Goal: Task Accomplishment & Management: Use online tool/utility

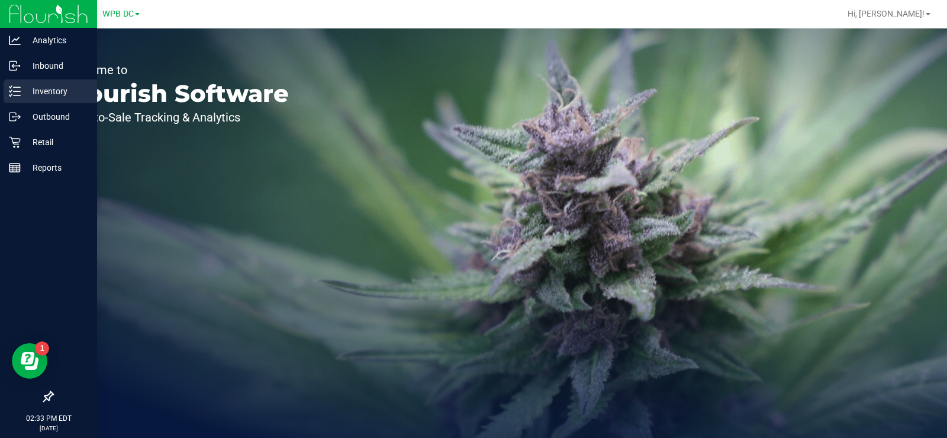
click at [41, 90] on p "Inventory" at bounding box center [56, 91] width 71 height 14
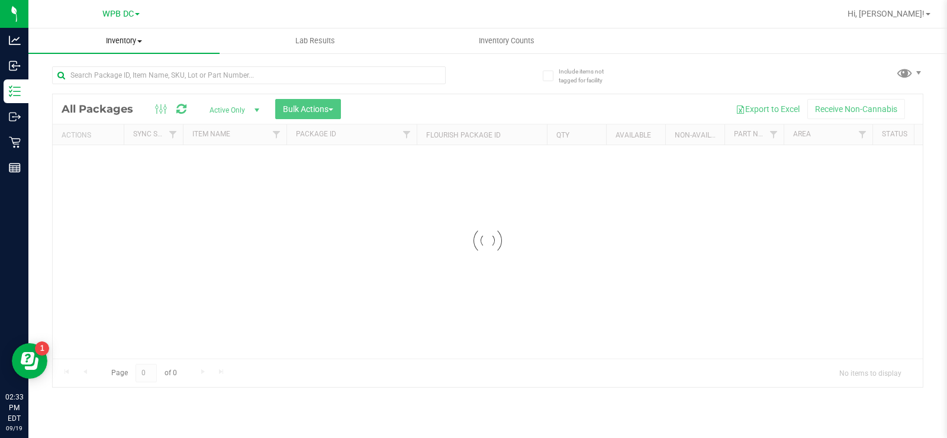
click at [140, 41] on span at bounding box center [139, 41] width 5 height 2
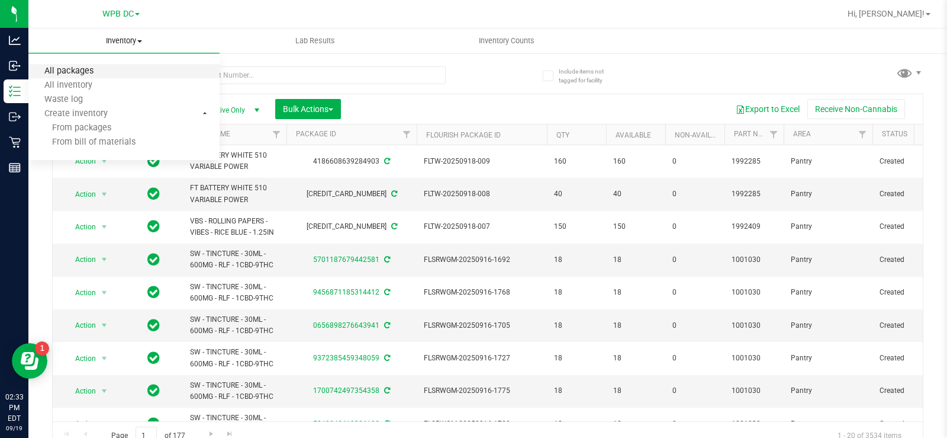
click at [83, 72] on span "All packages" at bounding box center [68, 71] width 81 height 10
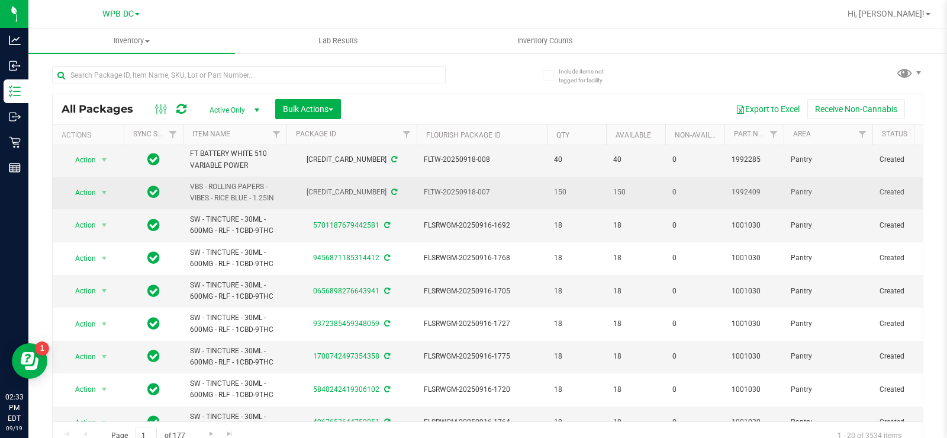
scroll to position [59, 0]
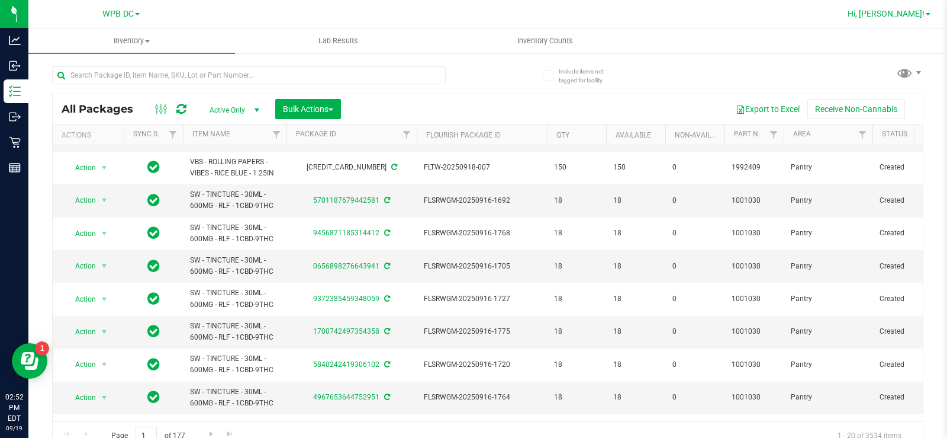
click at [930, 15] on span at bounding box center [928, 14] width 5 height 2
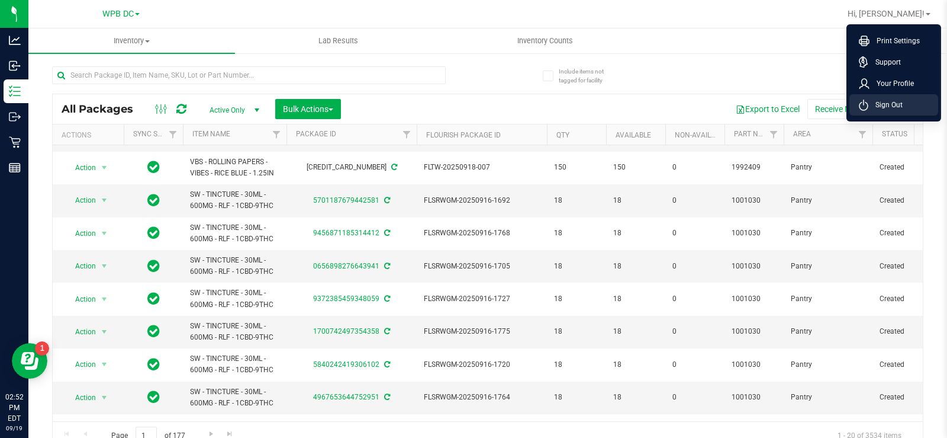
click at [890, 103] on span "Sign Out" at bounding box center [886, 105] width 34 height 12
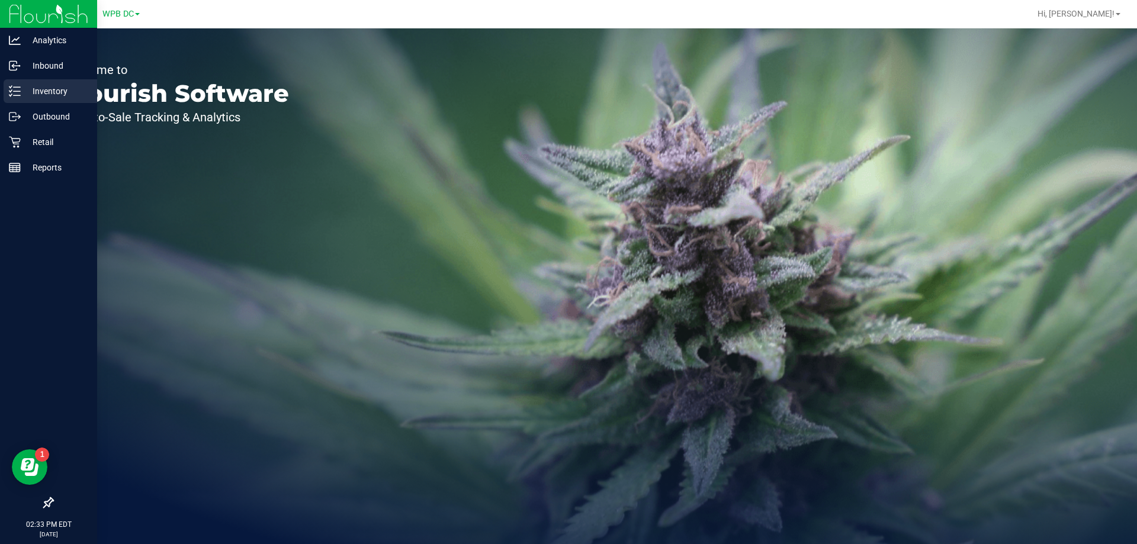
drag, startPoint x: 54, startPoint y: 90, endPoint x: 66, endPoint y: 88, distance: 12.1
click at [54, 88] on p "Inventory" at bounding box center [56, 91] width 71 height 14
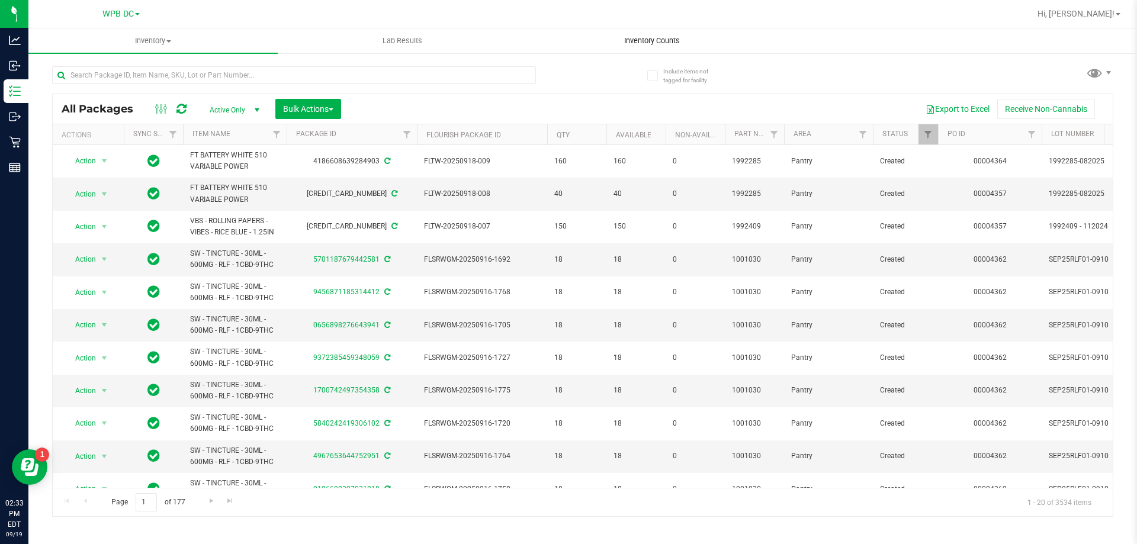
click at [660, 41] on span "Inventory Counts" at bounding box center [652, 41] width 88 height 11
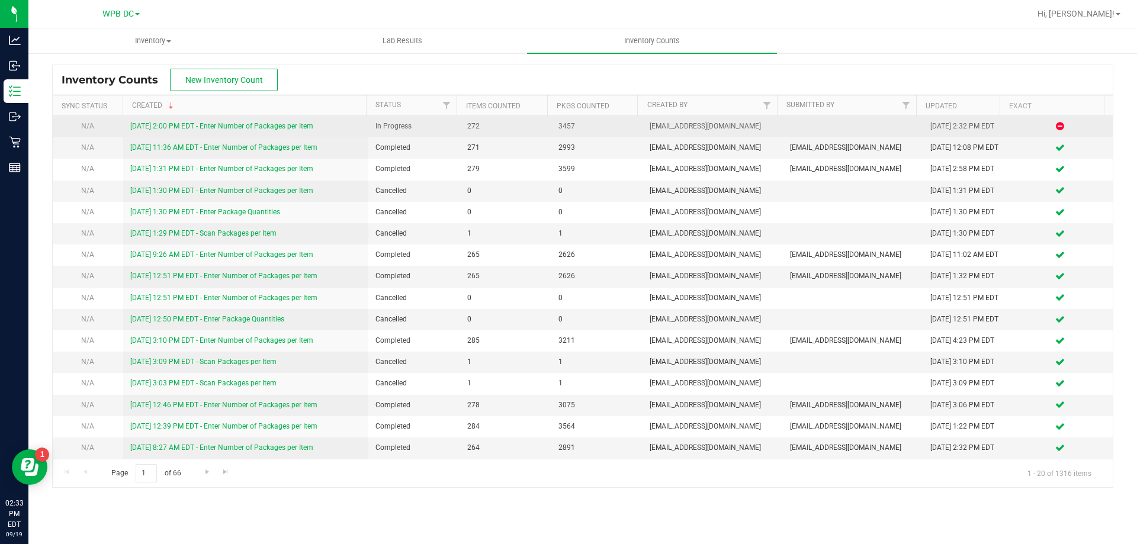
click at [269, 124] on link "9/19/25 2:00 PM EDT - Enter Number of Packages per Item" at bounding box center [221, 126] width 183 height 8
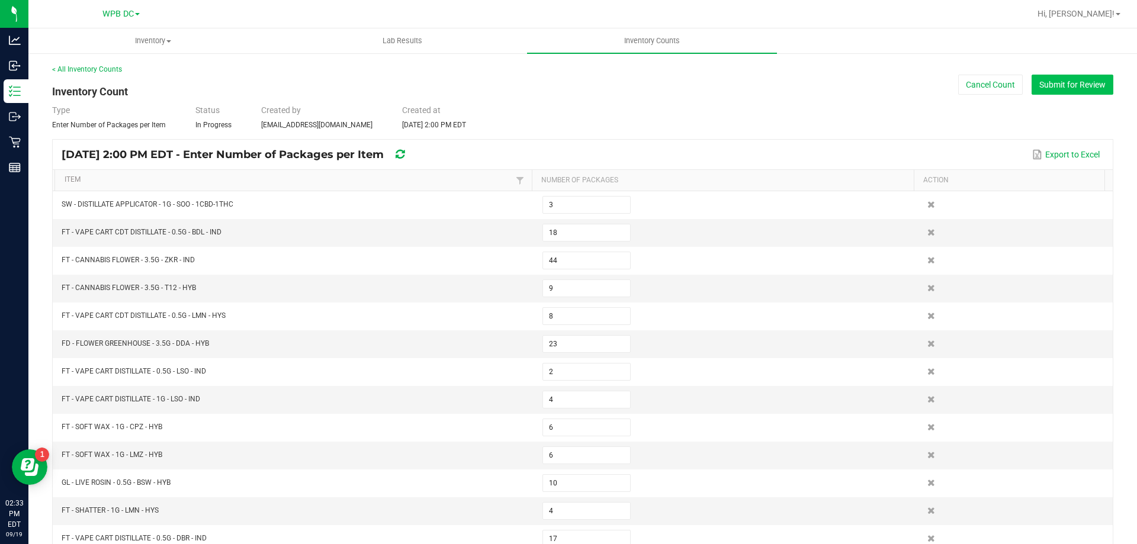
click at [947, 88] on button "Submit for Review" at bounding box center [1072, 85] width 82 height 20
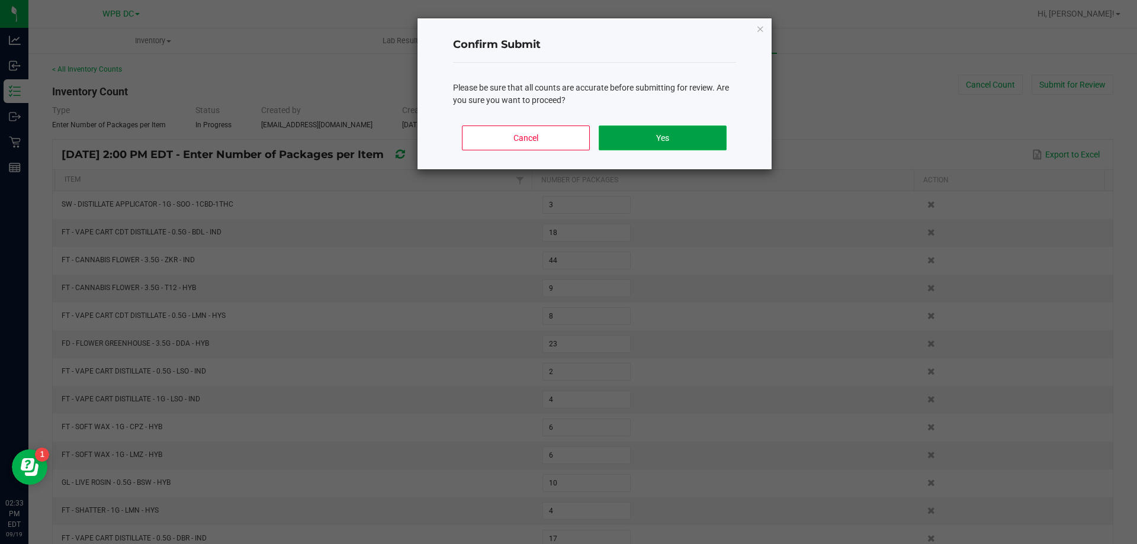
click at [670, 133] on button "Yes" at bounding box center [662, 138] width 127 height 25
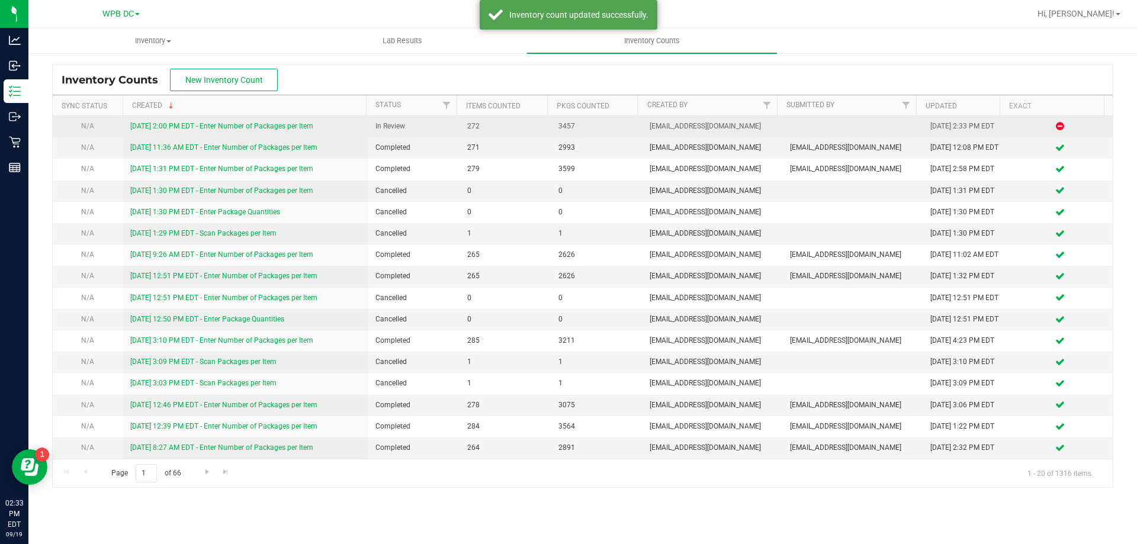
click at [284, 127] on link "9/19/25 2:00 PM EDT - Enter Number of Packages per Item" at bounding box center [221, 126] width 183 height 8
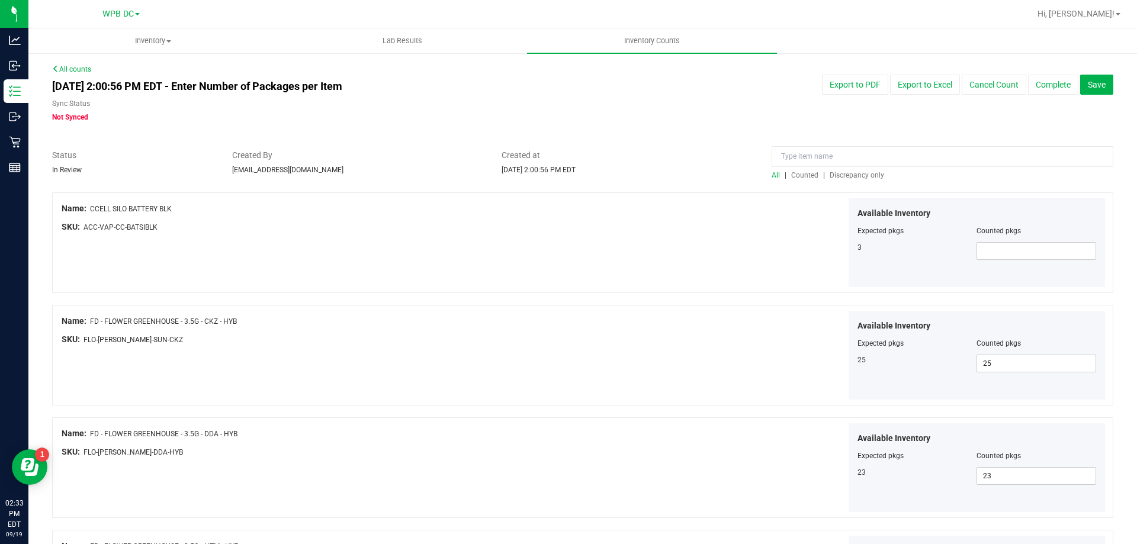
click at [838, 176] on span "Discrepancy only" at bounding box center [857, 175] width 54 height 8
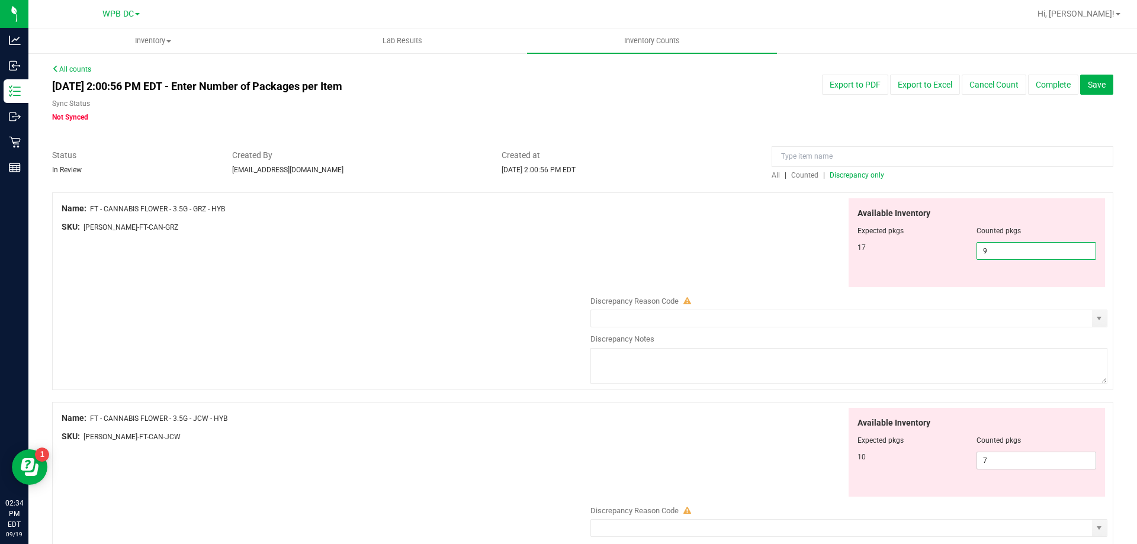
click at [947, 249] on span "9 9" at bounding box center [1036, 251] width 120 height 18
type input "17"
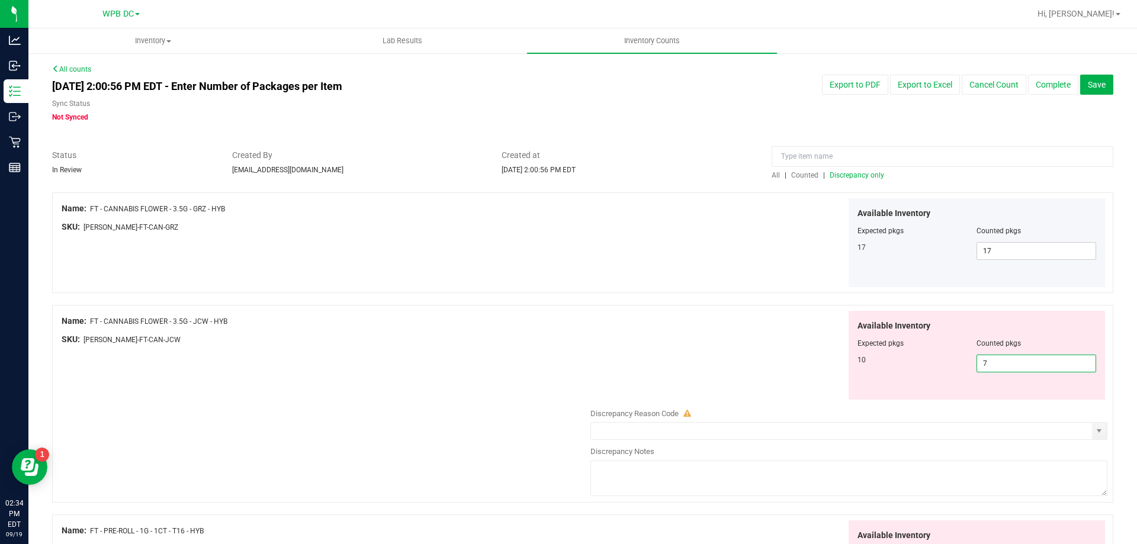
click at [947, 360] on span "7 7" at bounding box center [1036, 364] width 120 height 18
type input "10"
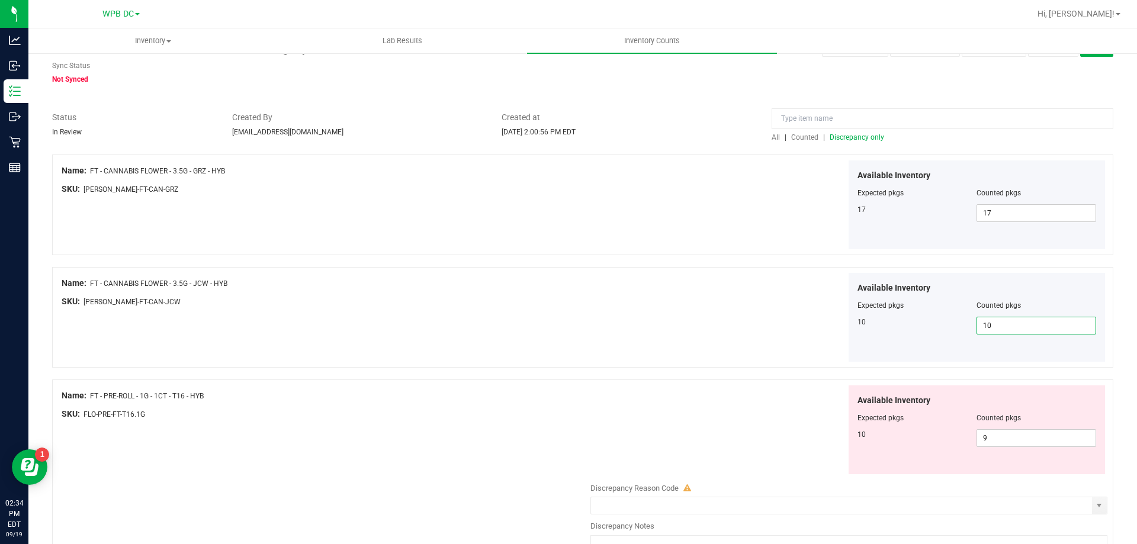
scroll to position [59, 0]
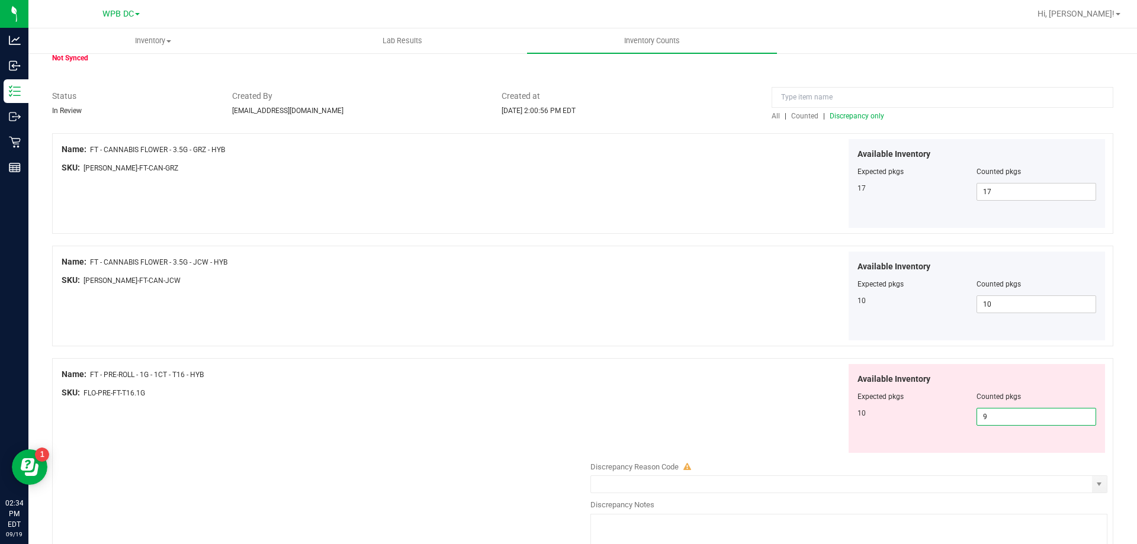
click at [947, 416] on span "9 9" at bounding box center [1036, 417] width 120 height 18
type input "10"
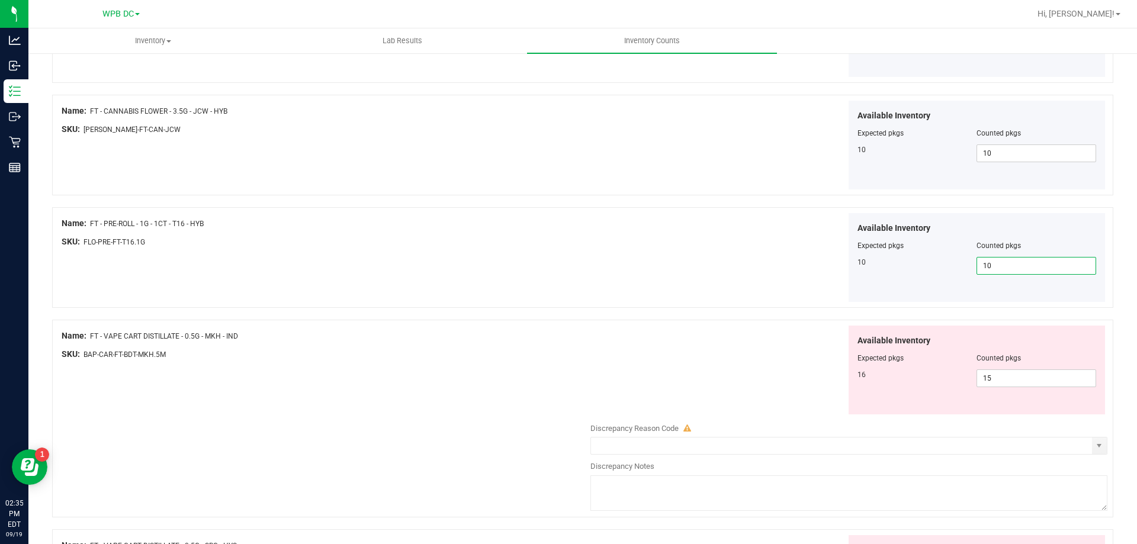
scroll to position [237, 0]
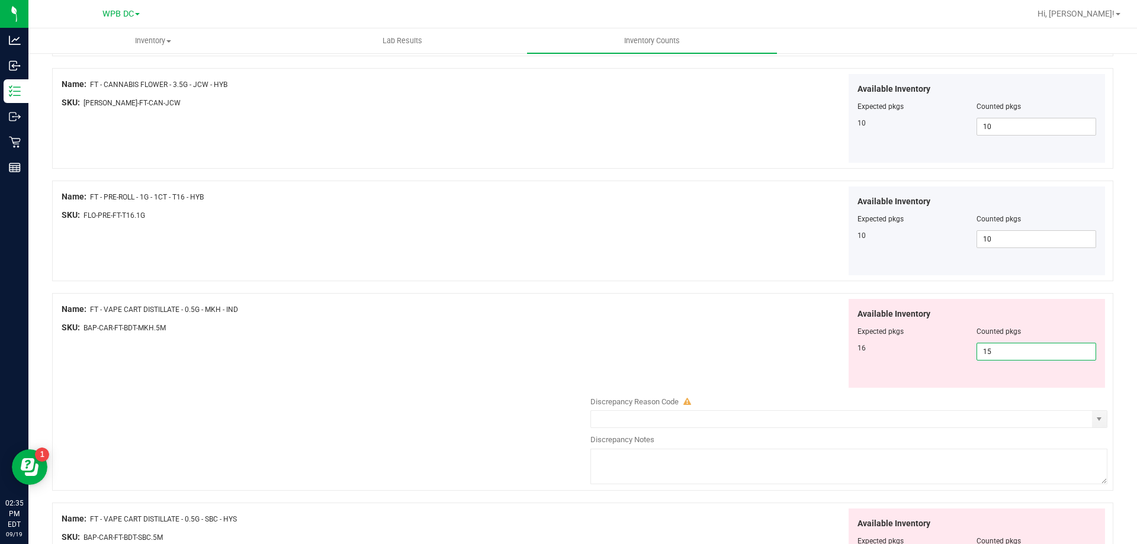
click at [947, 352] on span "15 15" at bounding box center [1036, 352] width 120 height 18
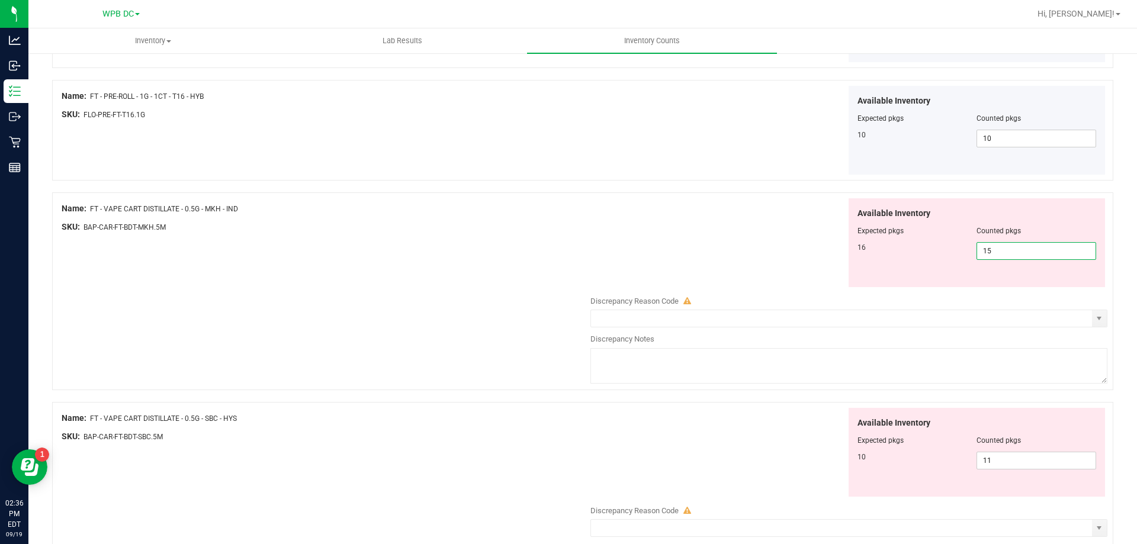
scroll to position [309, 0]
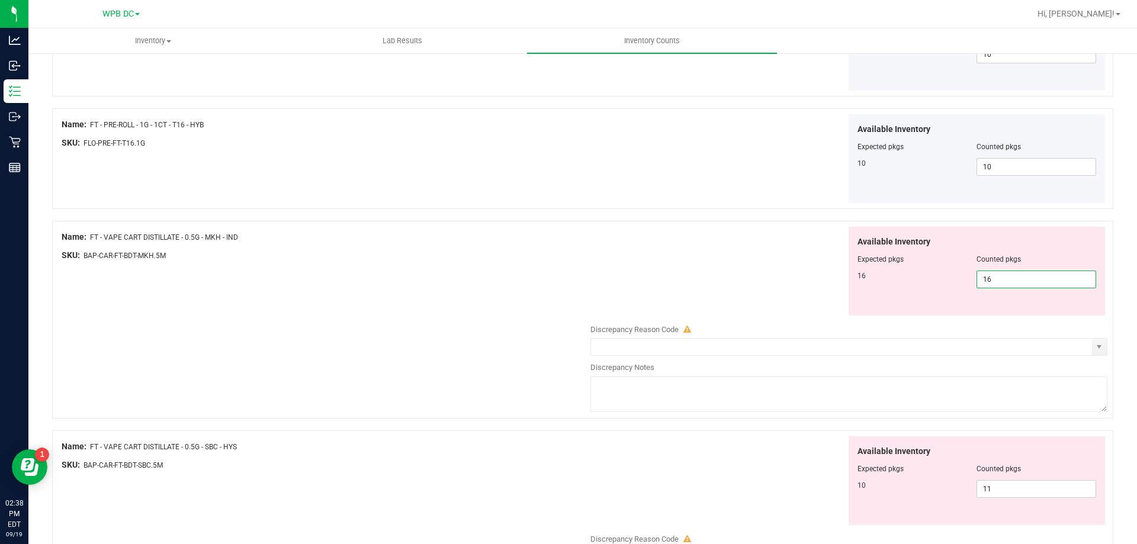
type input "16"
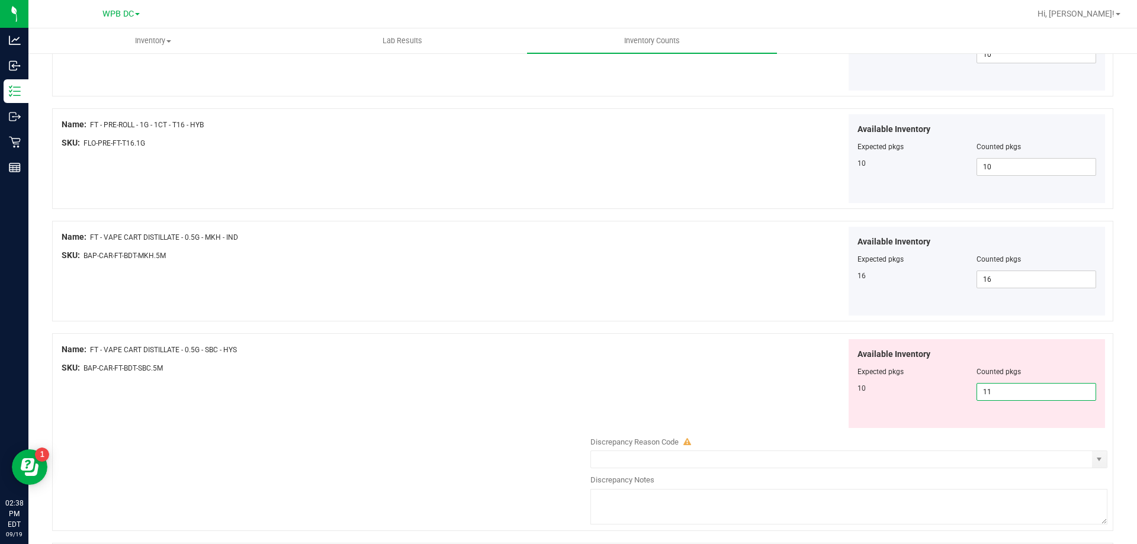
click at [947, 393] on span "11 11" at bounding box center [1036, 392] width 120 height 18
type input "10"
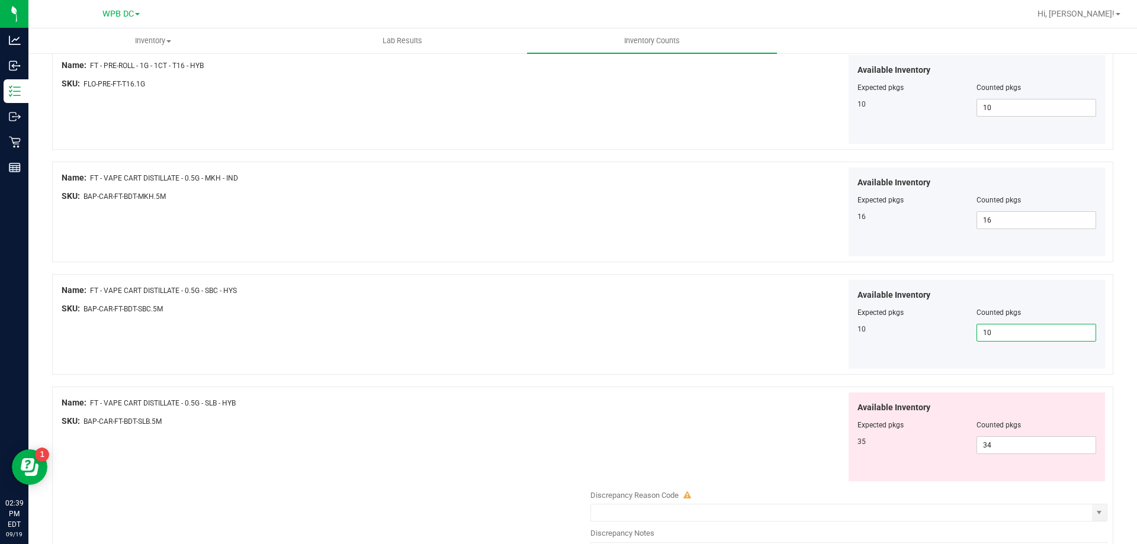
scroll to position [427, 0]
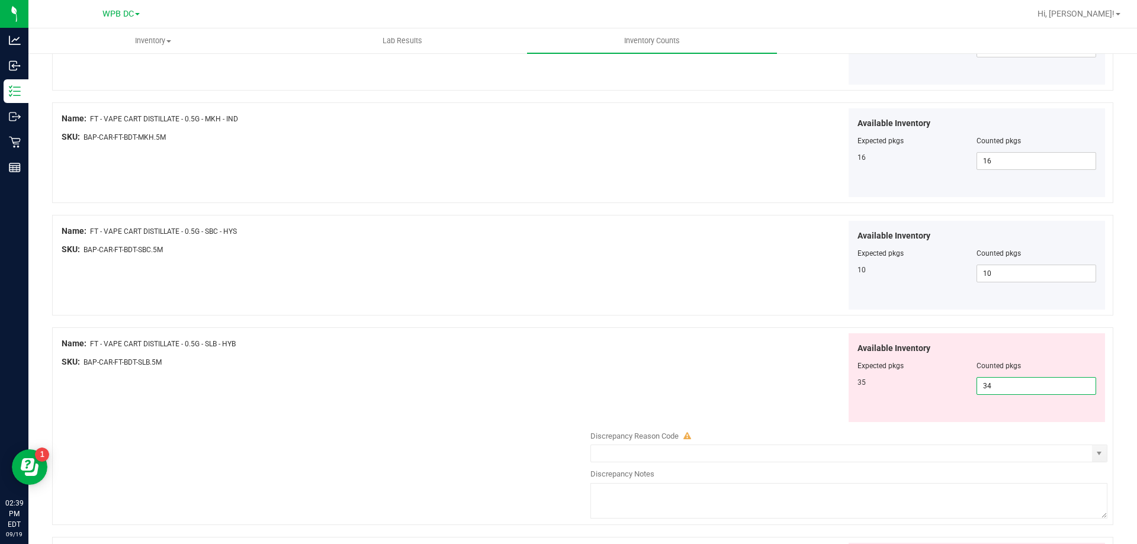
click at [947, 384] on span "34 34" at bounding box center [1036, 386] width 120 height 18
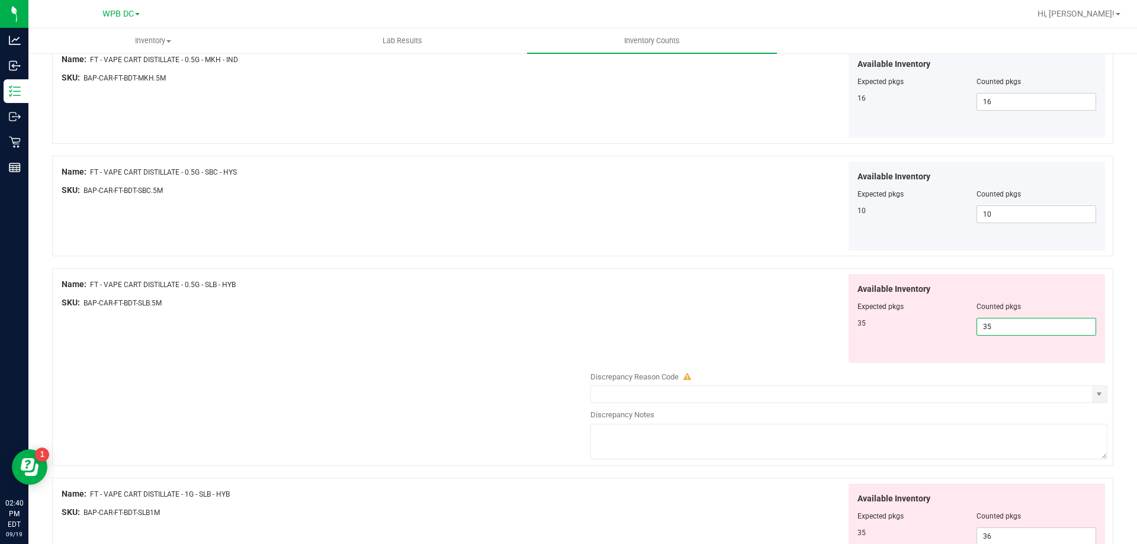
type input "35"
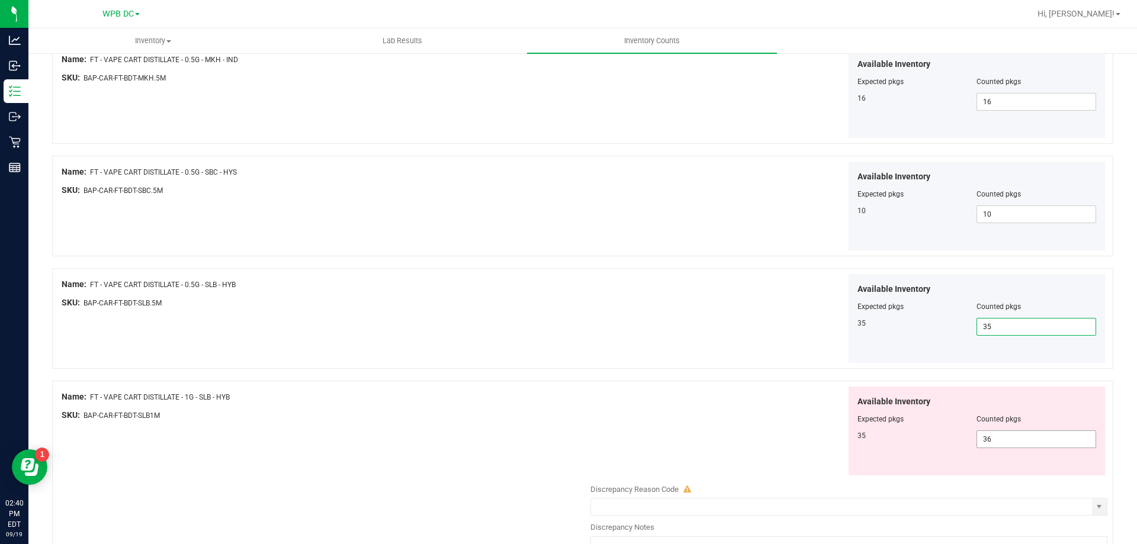
click at [947, 434] on span "36 36" at bounding box center [1036, 439] width 120 height 18
type input "35"
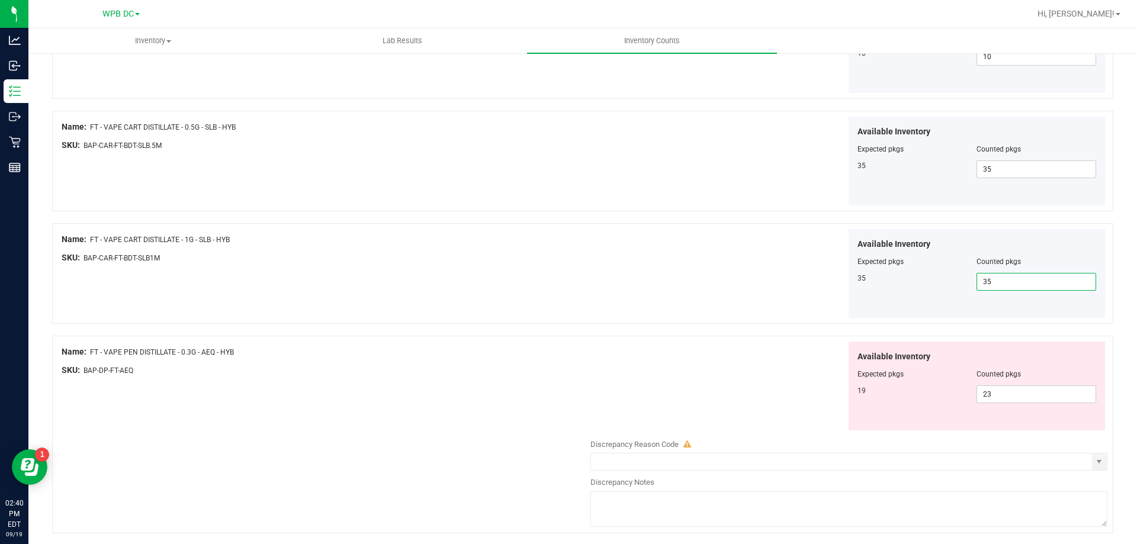
scroll to position [664, 0]
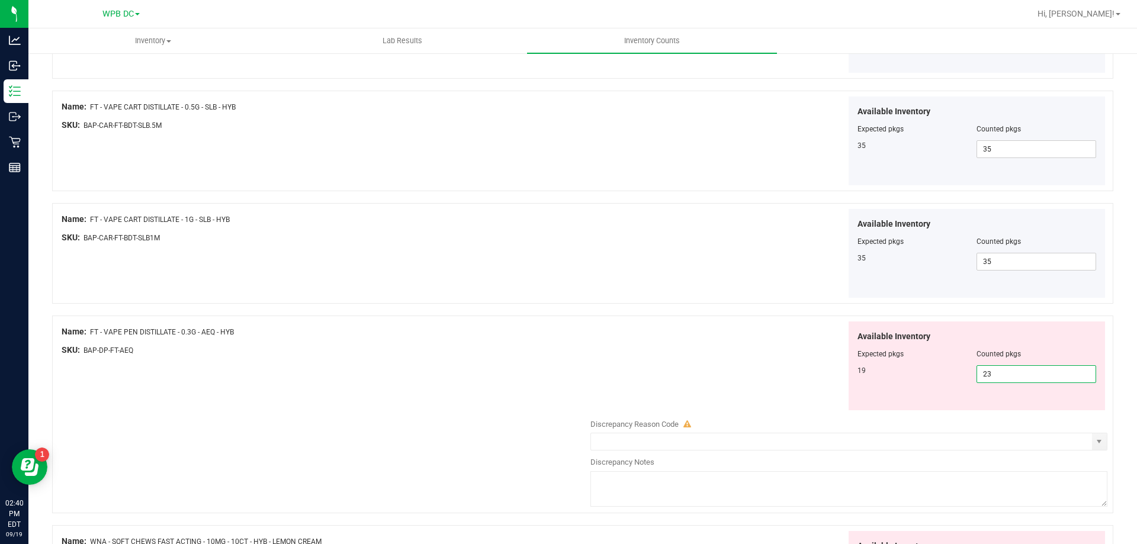
click at [947, 374] on span "23 23" at bounding box center [1036, 374] width 120 height 18
type input "2"
type input "19"
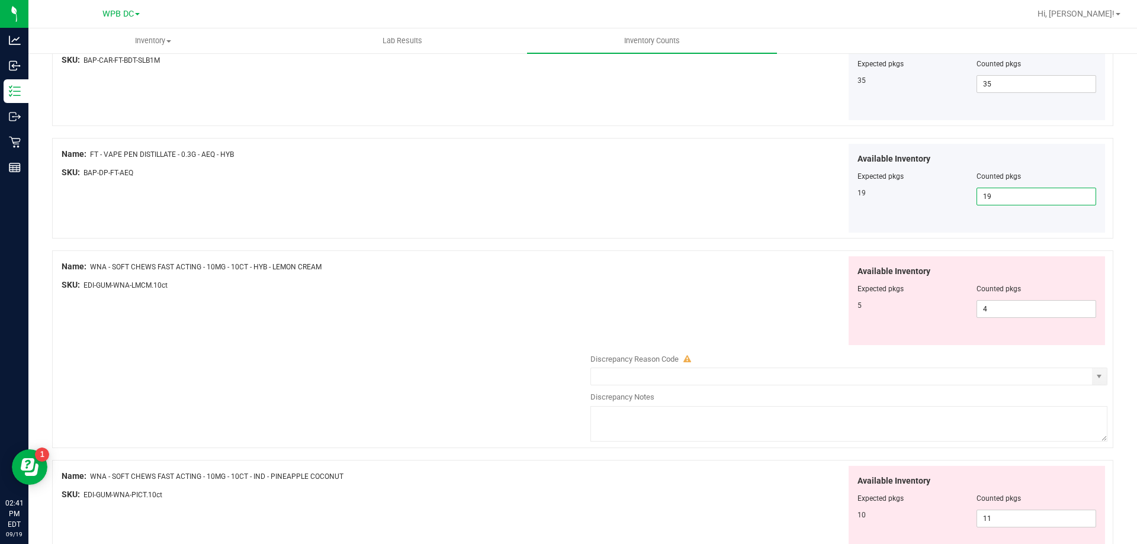
scroll to position [901, 0]
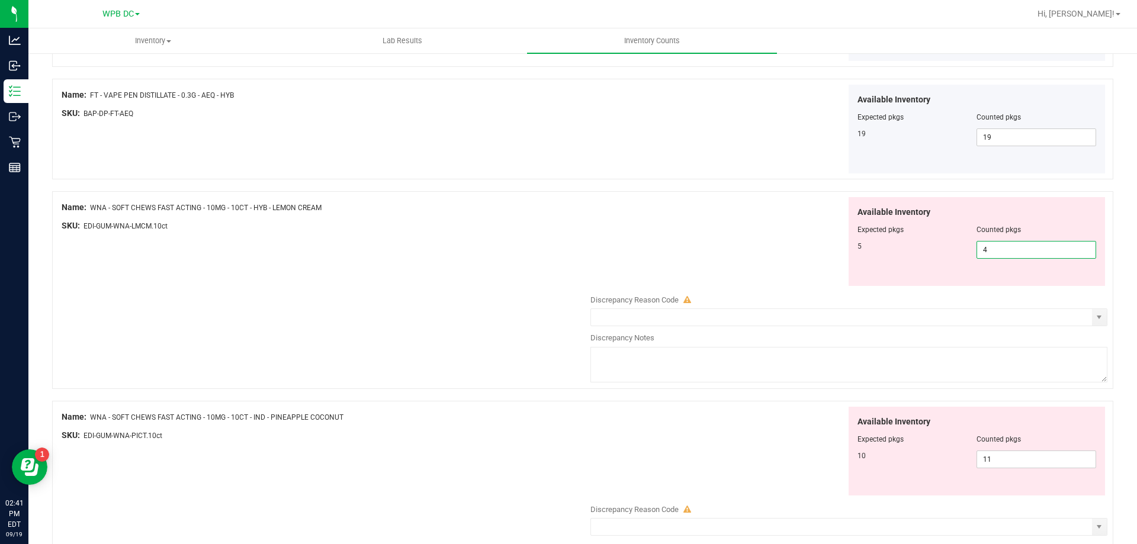
click at [947, 249] on span "4 4" at bounding box center [1036, 250] width 120 height 18
type input "5"
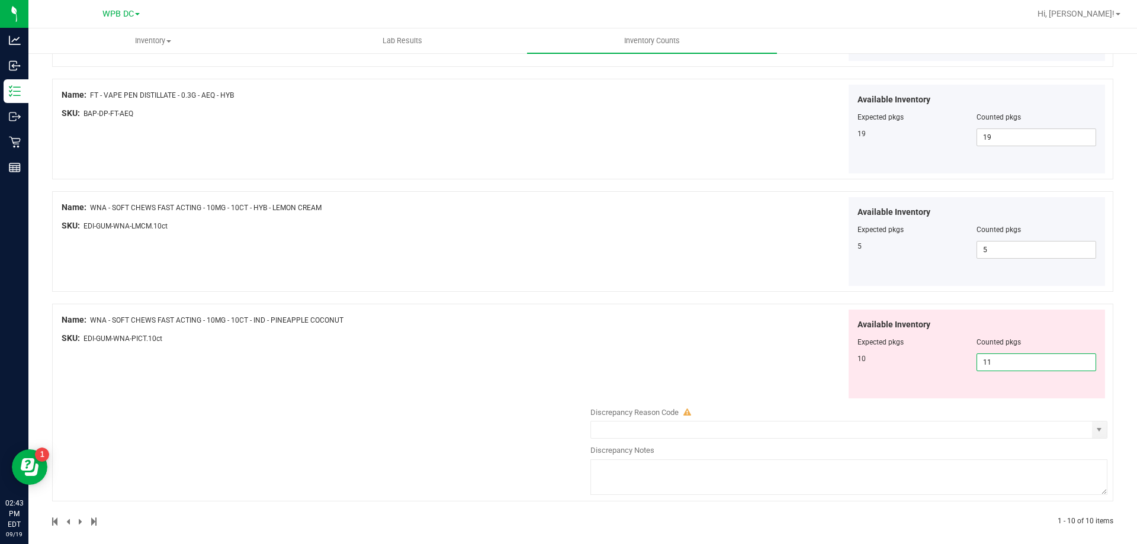
click at [947, 359] on span "11 11" at bounding box center [1036, 362] width 120 height 18
type input "10"
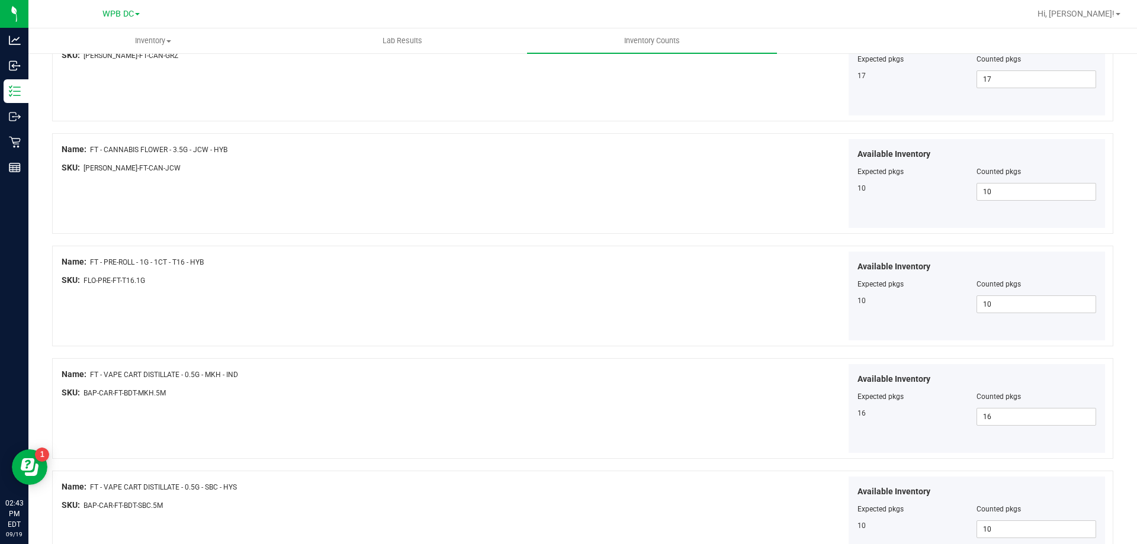
scroll to position [0, 0]
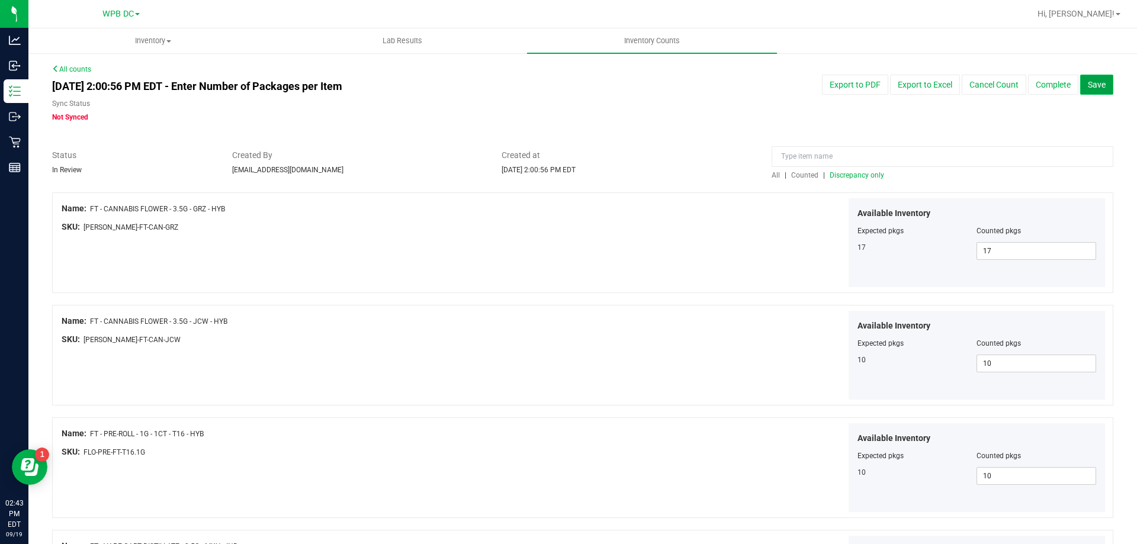
click at [947, 81] on span "Save" at bounding box center [1097, 84] width 18 height 9
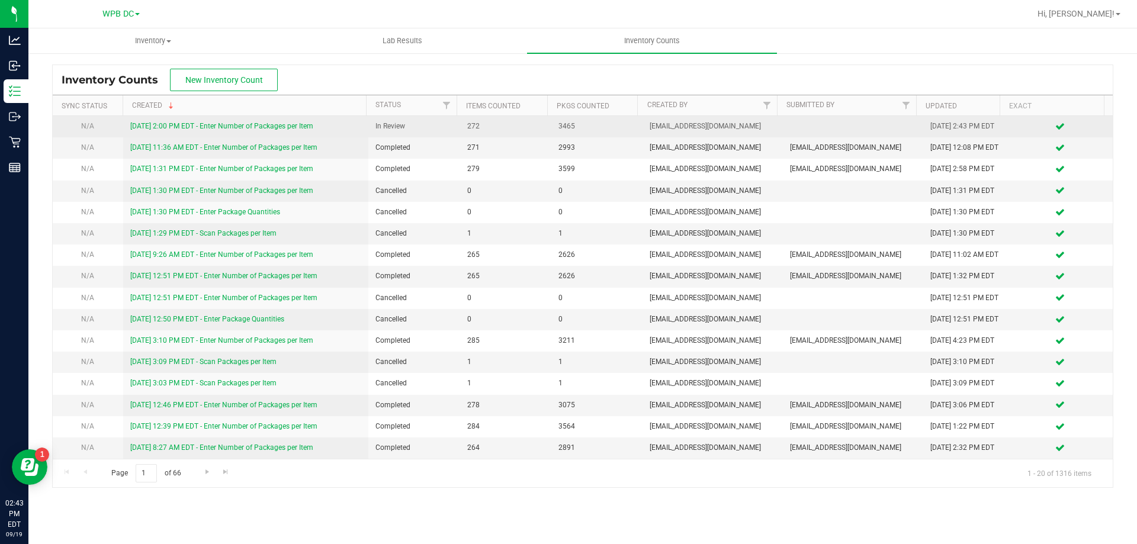
click at [259, 124] on link "9/19/25 2:00 PM EDT - Enter Number of Packages per Item" at bounding box center [221, 126] width 183 height 8
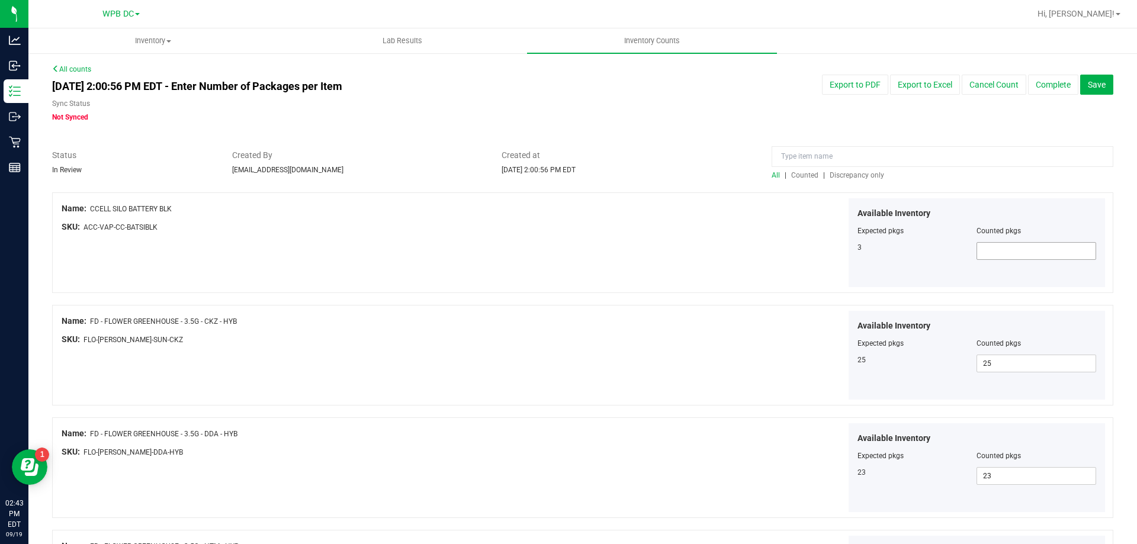
click at [947, 252] on span at bounding box center [1036, 251] width 120 height 18
type input "3"
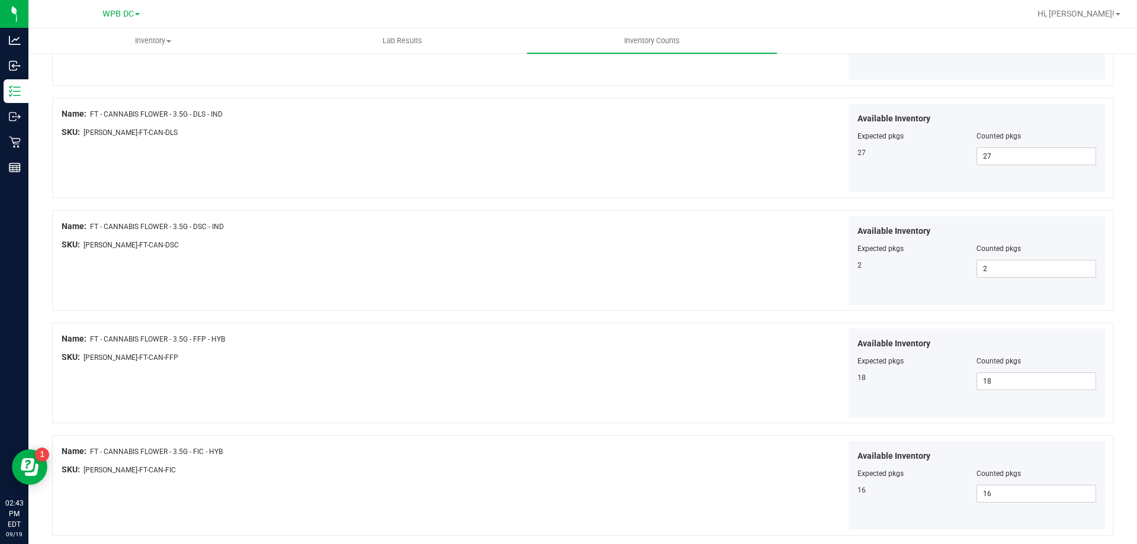
scroll to position [1939, 0]
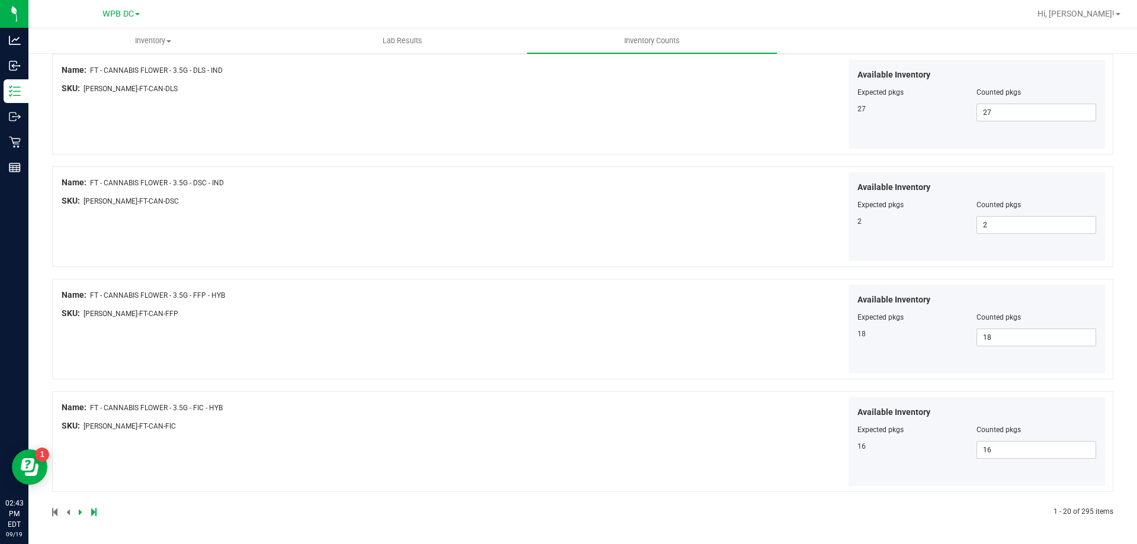
click at [79, 437] on icon at bounding box center [81, 512] width 4 height 7
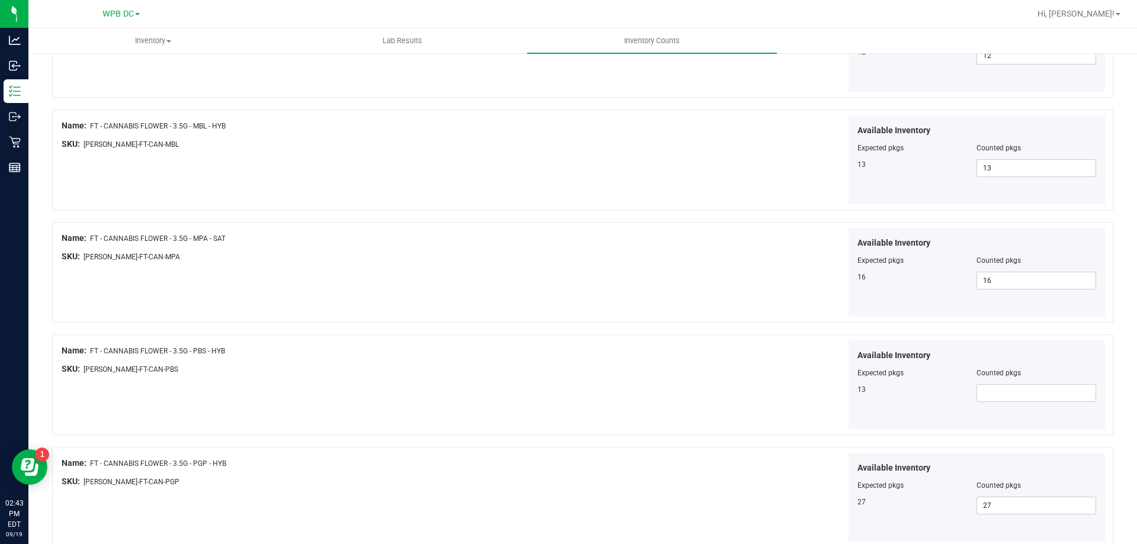
scroll to position [770, 0]
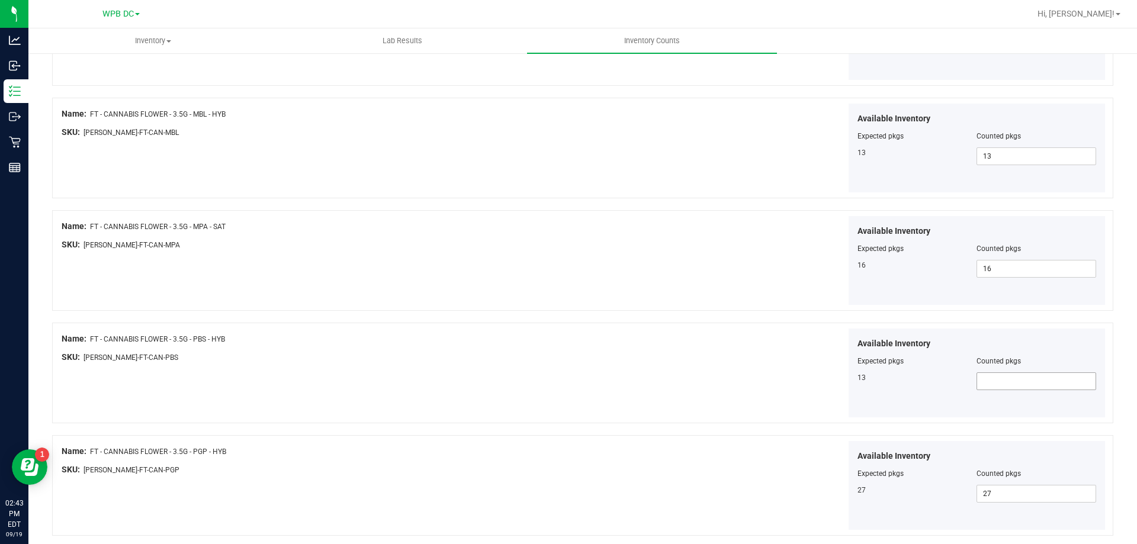
click at [947, 381] on span at bounding box center [1036, 381] width 120 height 18
type input "13"
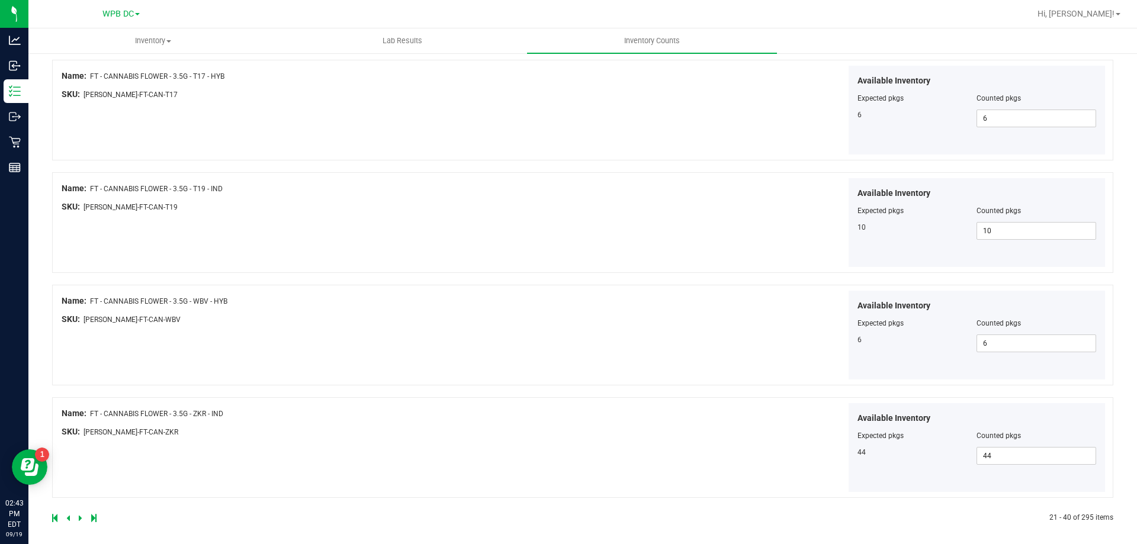
scroll to position [1939, 0]
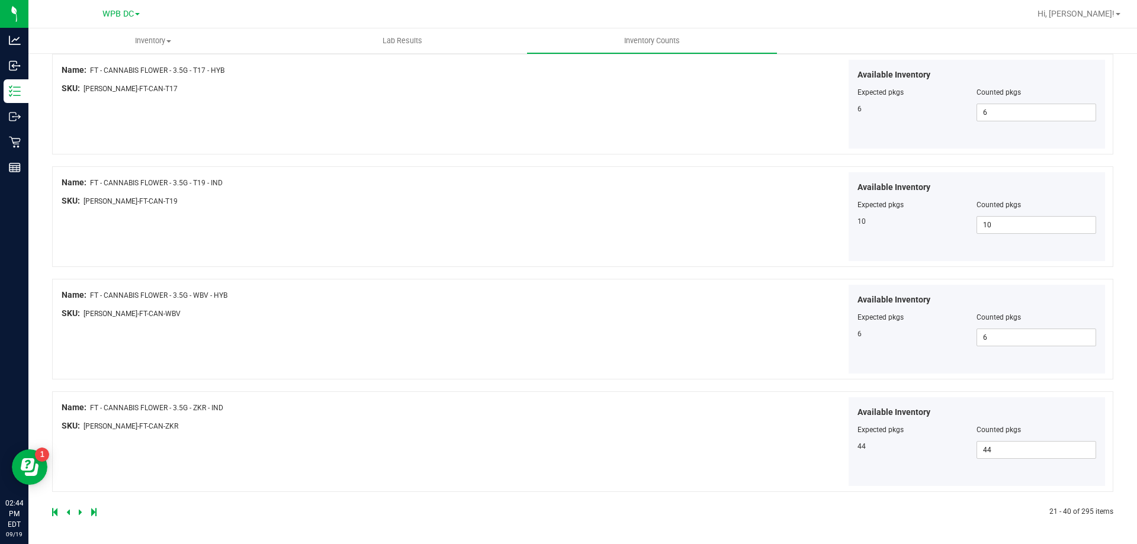
click at [79, 437] on icon at bounding box center [81, 512] width 4 height 7
click at [80, 437] on icon at bounding box center [81, 512] width 4 height 7
click at [79, 437] on icon at bounding box center [81, 512] width 4 height 7
click at [81, 437] on icon at bounding box center [81, 512] width 4 height 7
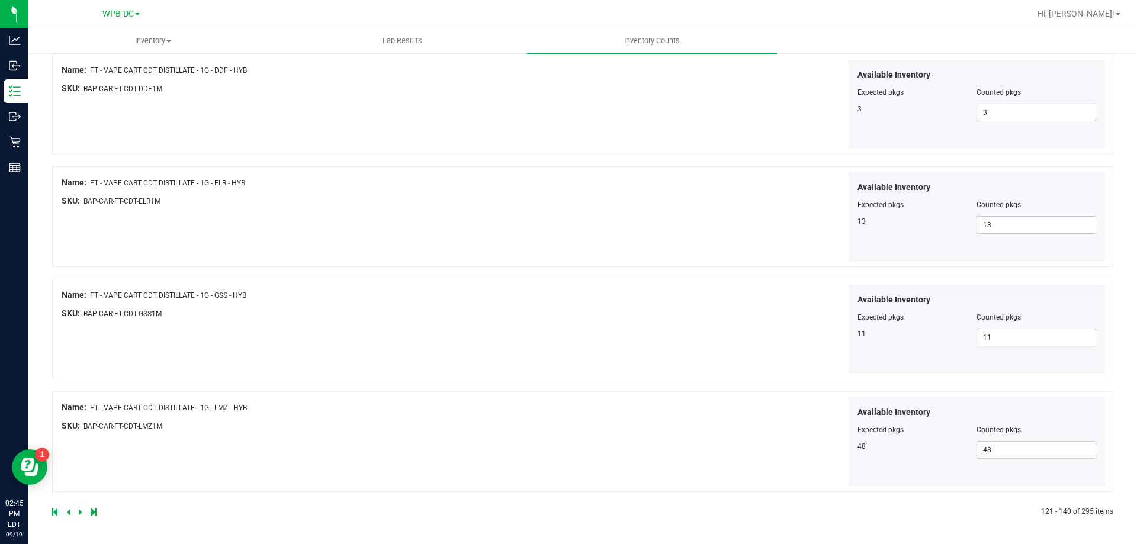
click at [81, 437] on icon at bounding box center [81, 512] width 4 height 7
click at [82, 437] on link at bounding box center [81, 512] width 5 height 8
click at [79, 437] on icon at bounding box center [81, 512] width 4 height 7
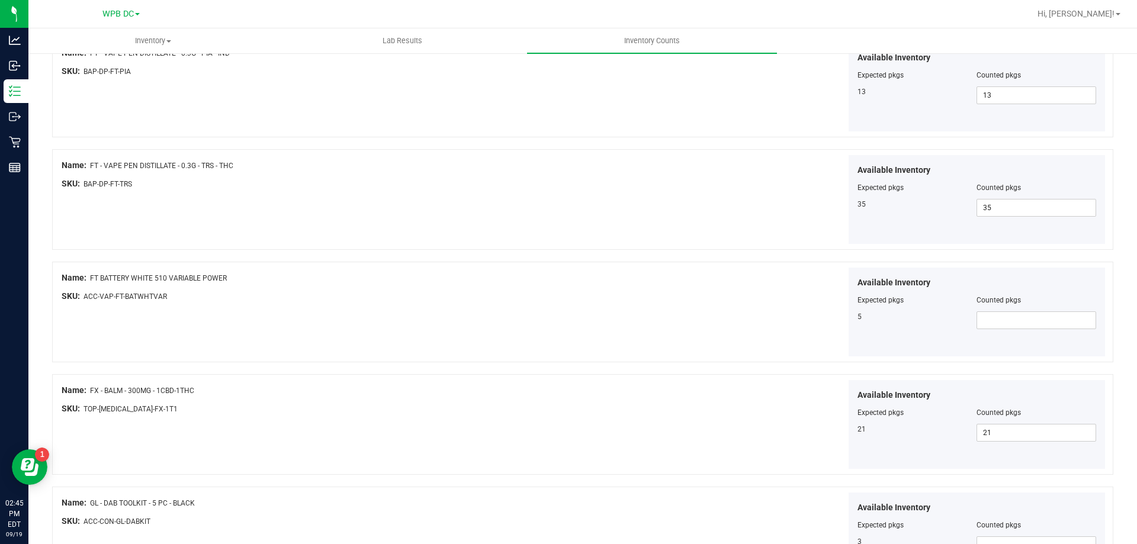
scroll to position [947, 0]
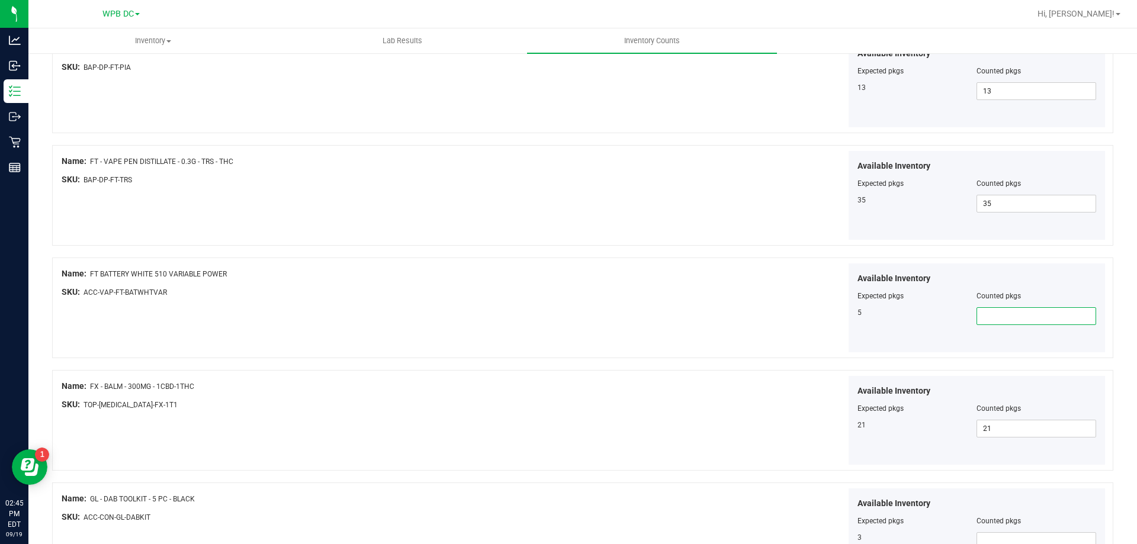
click at [947, 318] on span at bounding box center [1036, 316] width 120 height 18
type input "5"
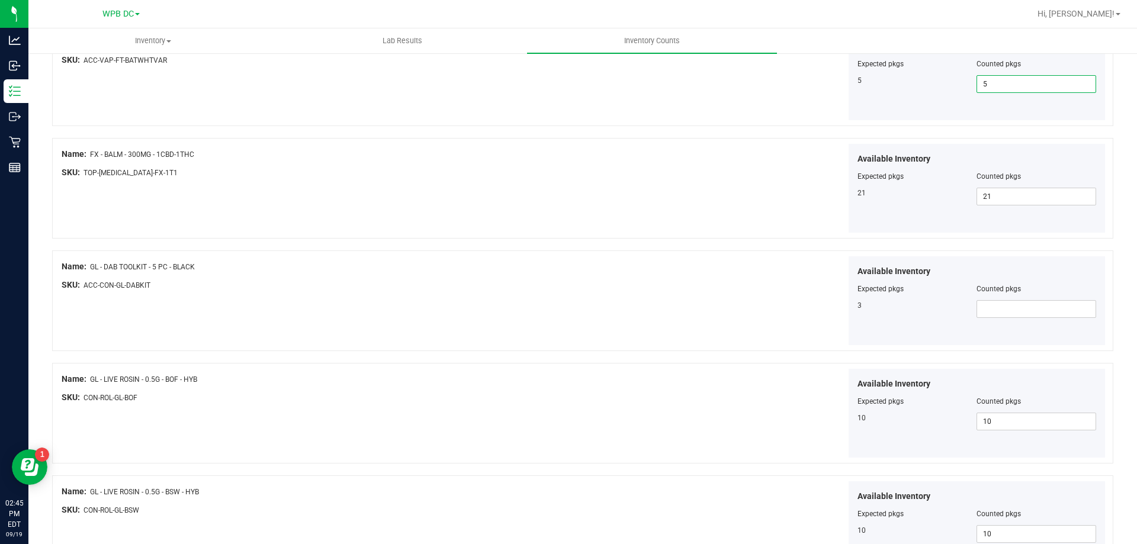
scroll to position [1184, 0]
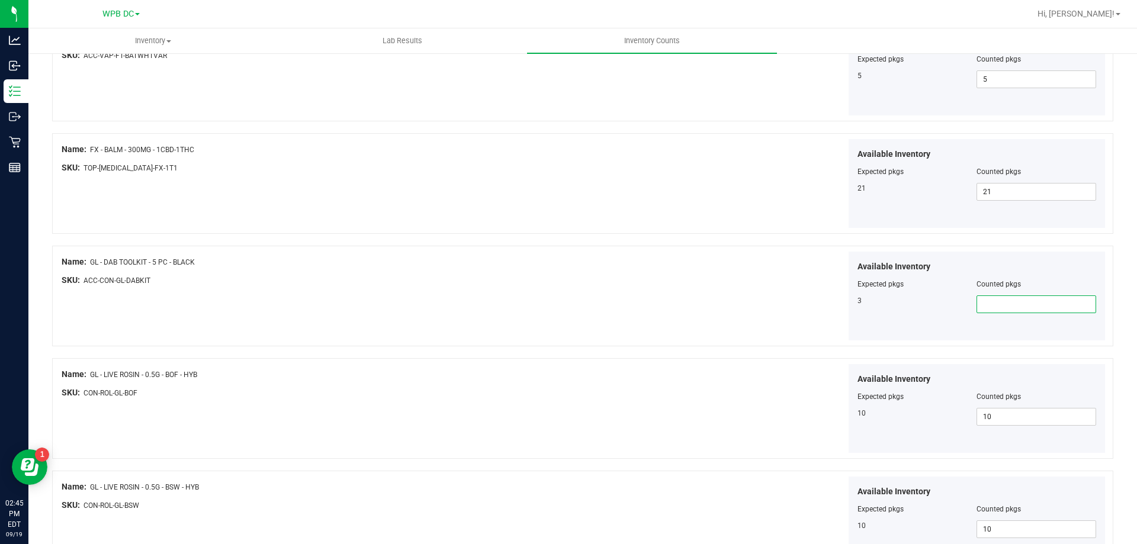
click at [947, 304] on span at bounding box center [1036, 304] width 120 height 18
type input "3"
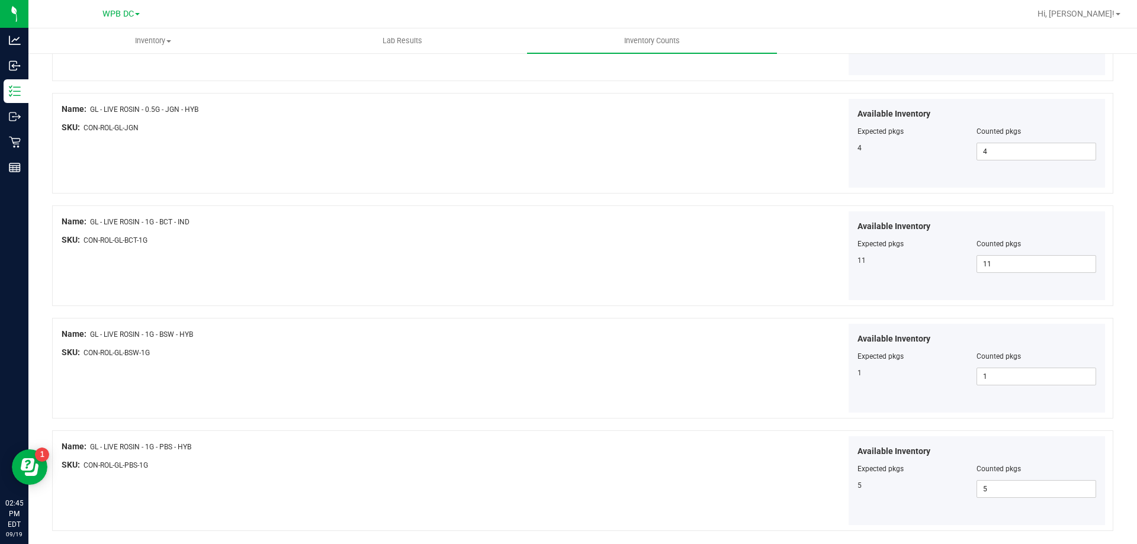
scroll to position [1939, 0]
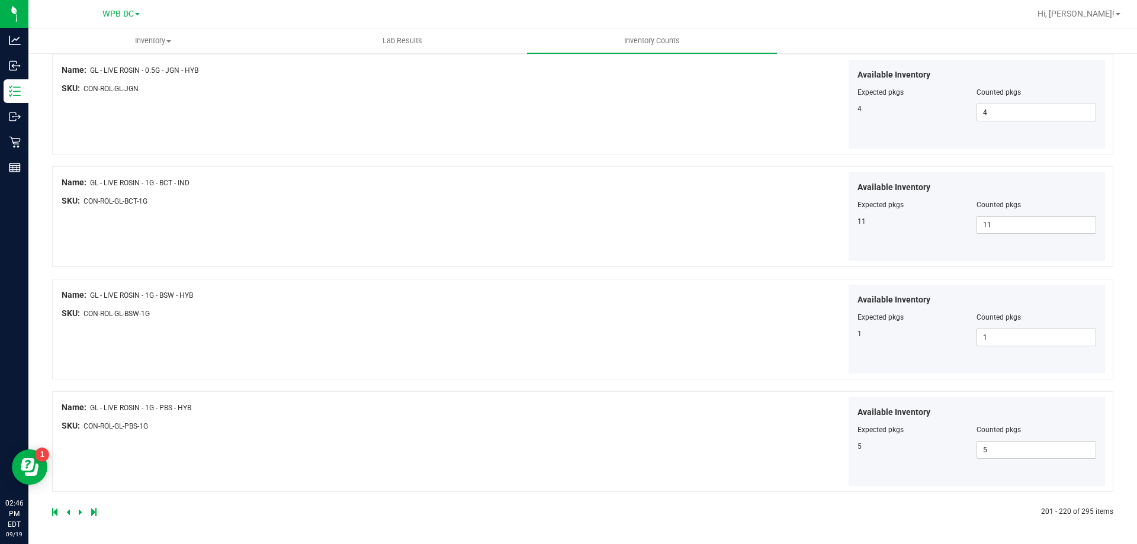
click at [81, 437] on icon at bounding box center [81, 512] width 4 height 7
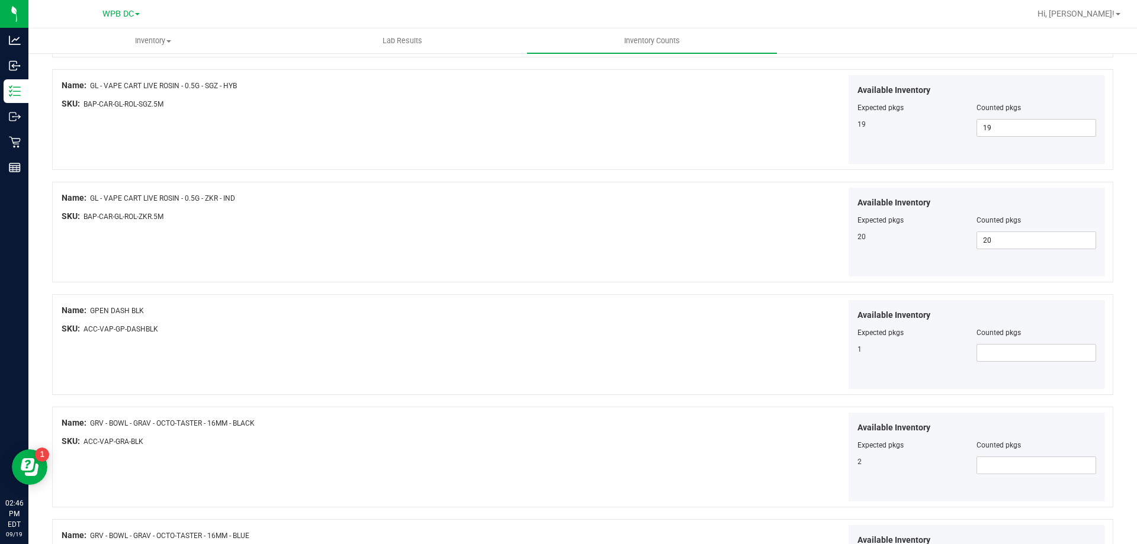
scroll to position [414, 0]
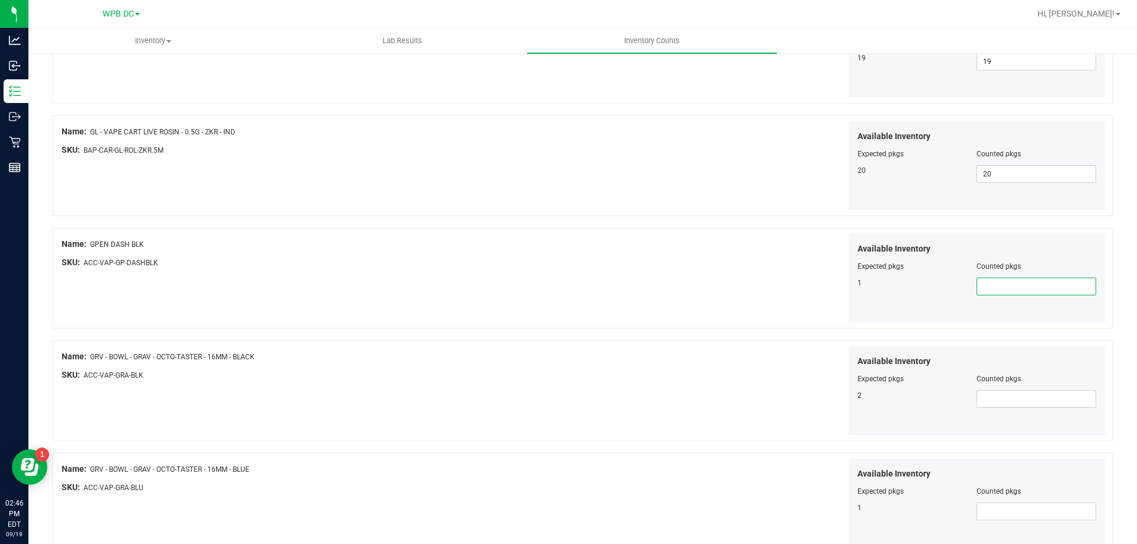
drag, startPoint x: 979, startPoint y: 291, endPoint x: 969, endPoint y: 291, distance: 10.1
click at [947, 291] on span at bounding box center [1036, 287] width 120 height 18
type input "1"
click at [947, 397] on span at bounding box center [1036, 399] width 120 height 18
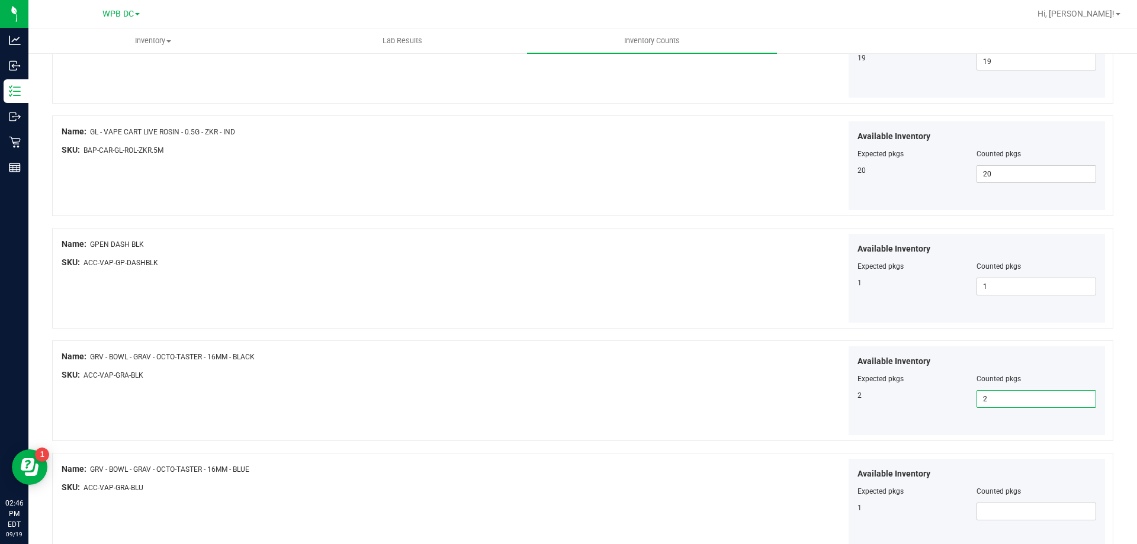
type input "2"
click at [947, 437] on span at bounding box center [1036, 512] width 120 height 18
type input "1"
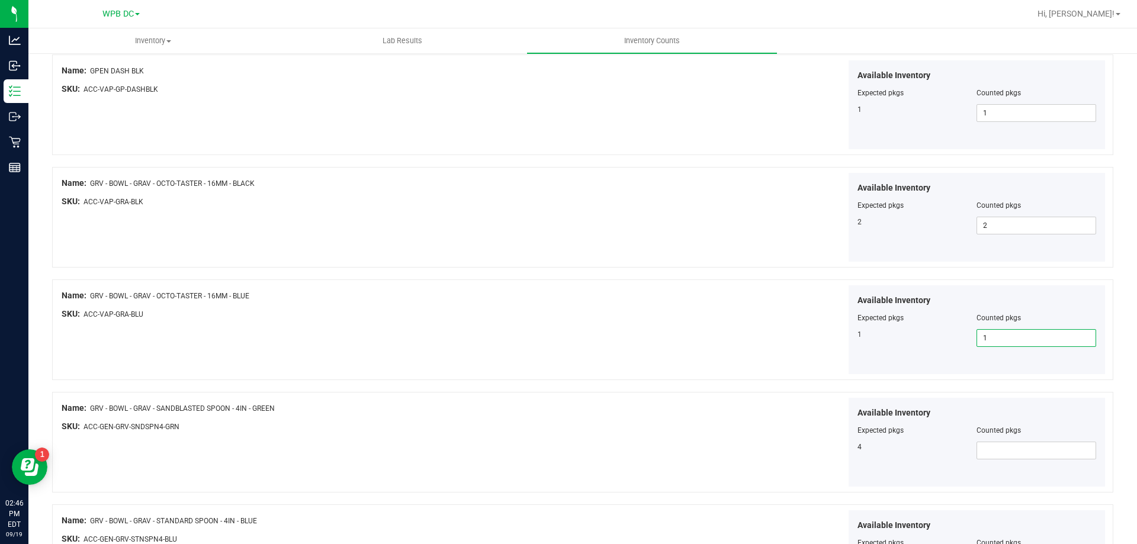
scroll to position [651, 0]
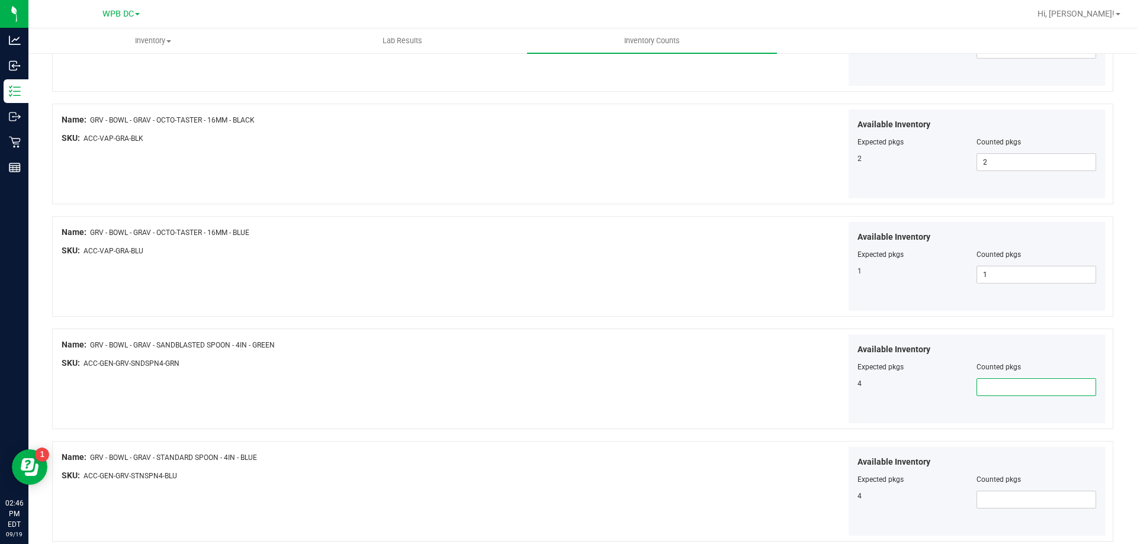
click at [947, 388] on span at bounding box center [1036, 387] width 120 height 18
type input "4"
click at [947, 437] on span at bounding box center [1036, 500] width 120 height 18
type input "4"
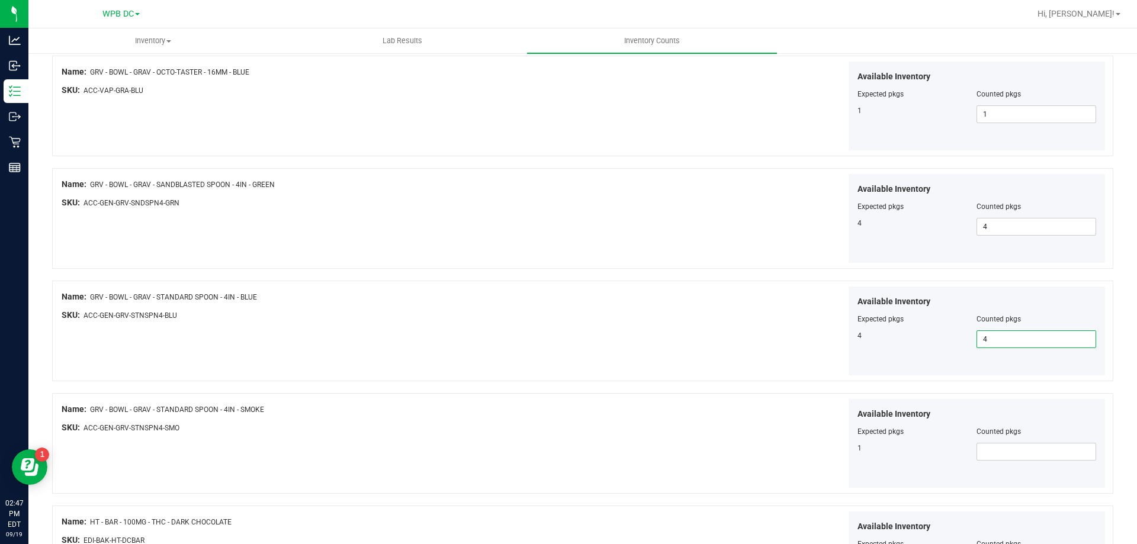
scroll to position [829, 0]
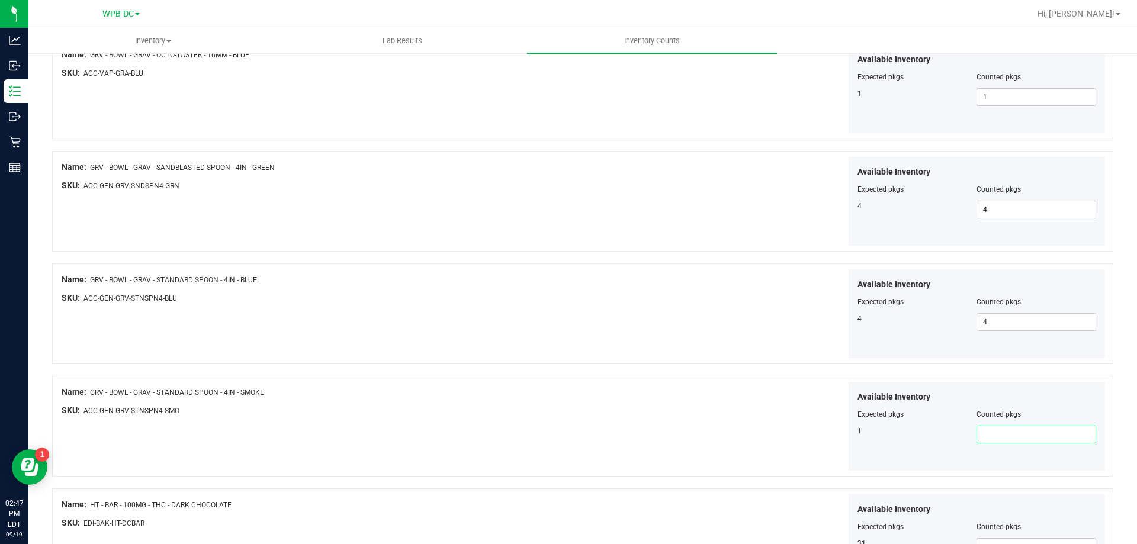
click at [947, 433] on span at bounding box center [1036, 435] width 120 height 18
type input "1"
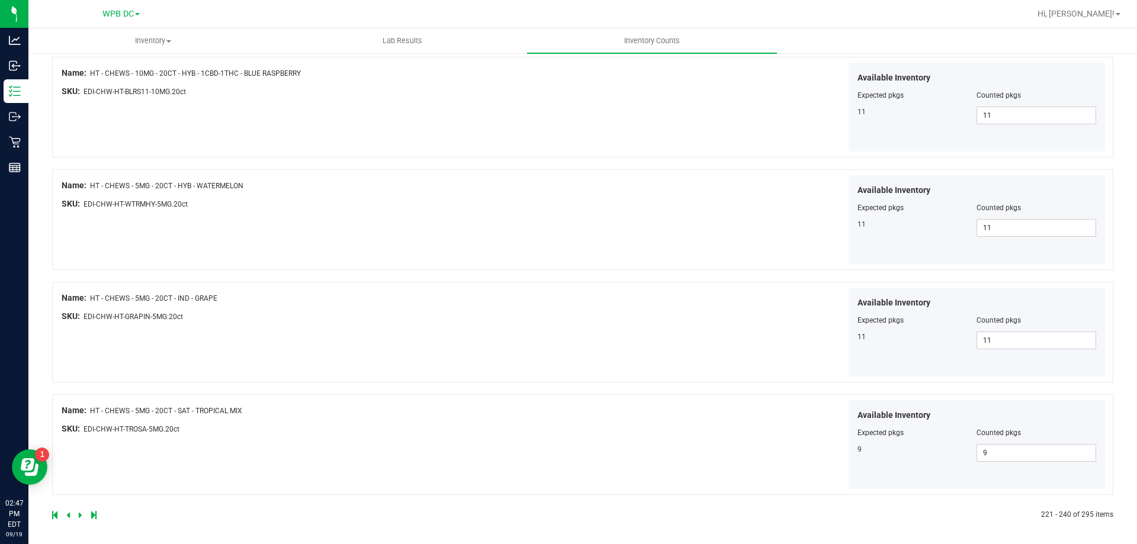
scroll to position [1939, 0]
click at [80, 437] on icon at bounding box center [81, 512] width 4 height 7
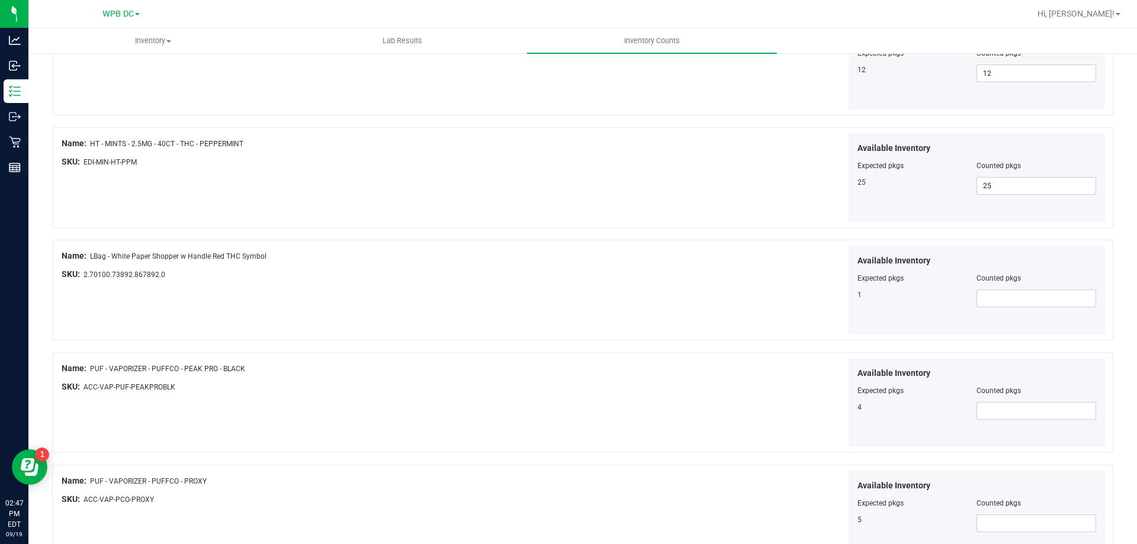
scroll to position [533, 0]
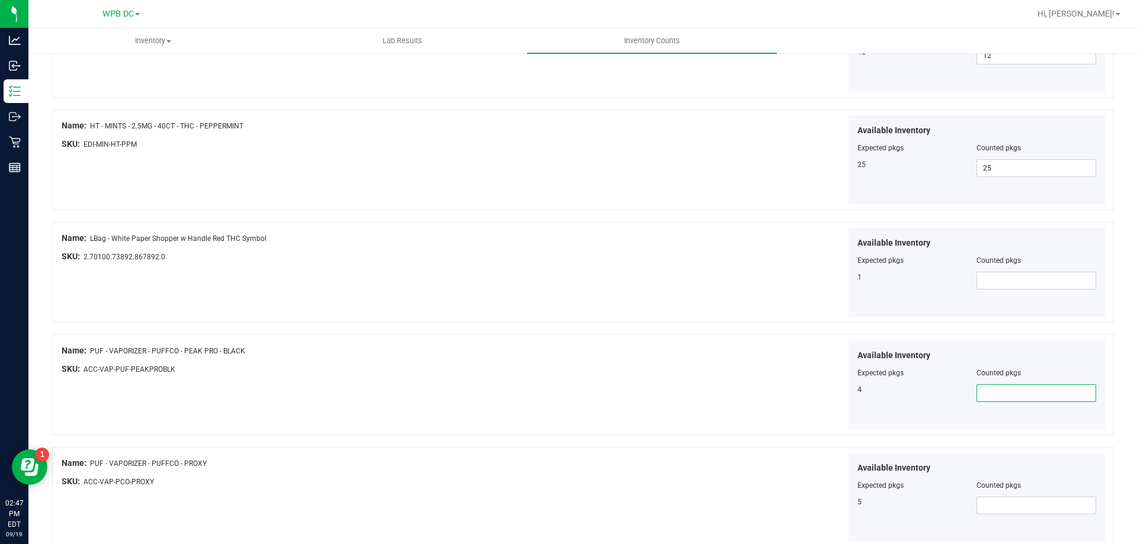
click at [947, 394] on span at bounding box center [1036, 393] width 120 height 18
type input "4"
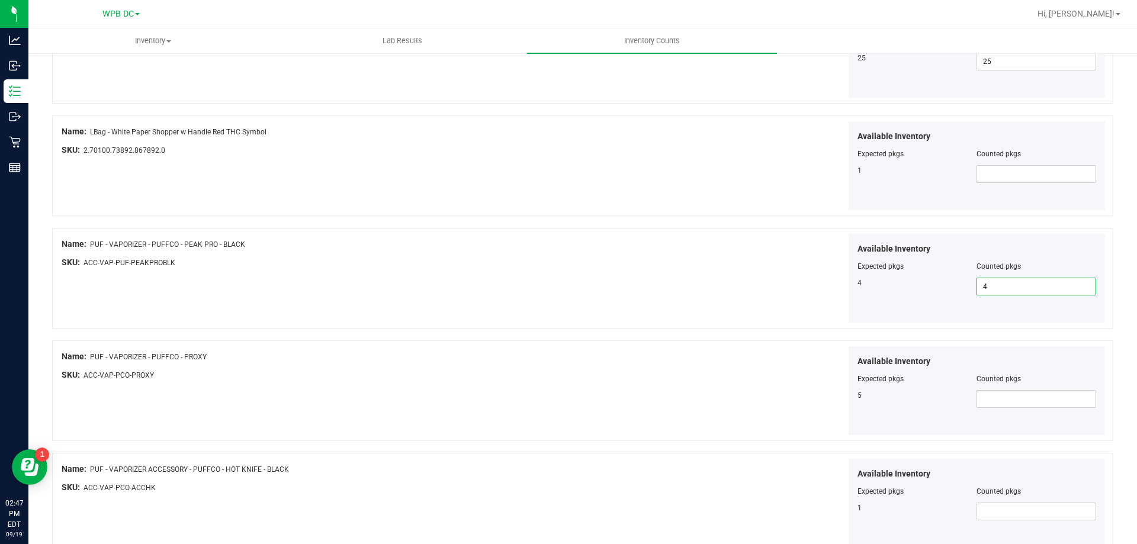
scroll to position [651, 0]
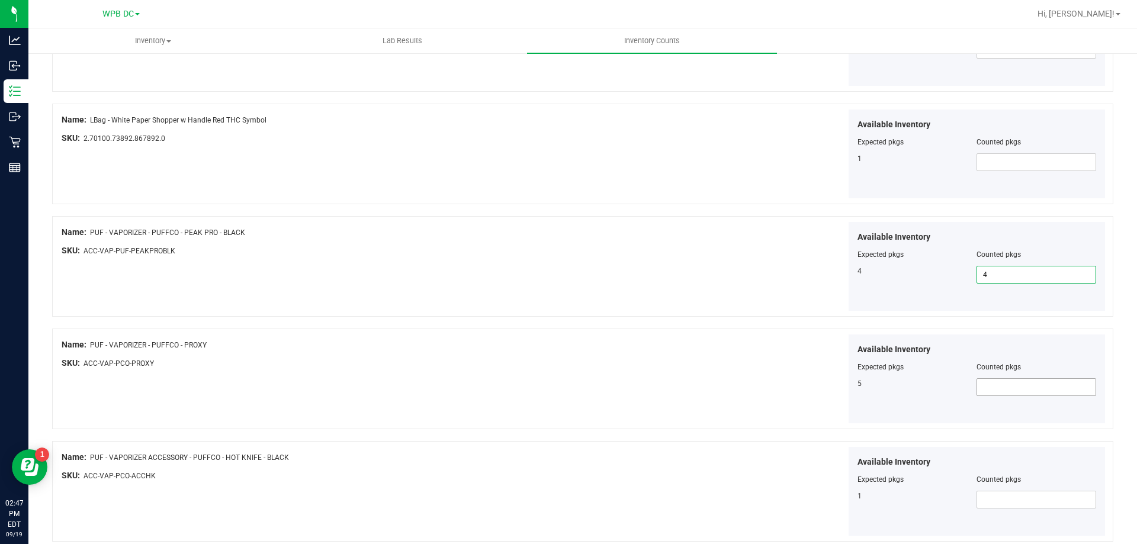
click at [947, 388] on span at bounding box center [1036, 387] width 120 height 18
type input "5"
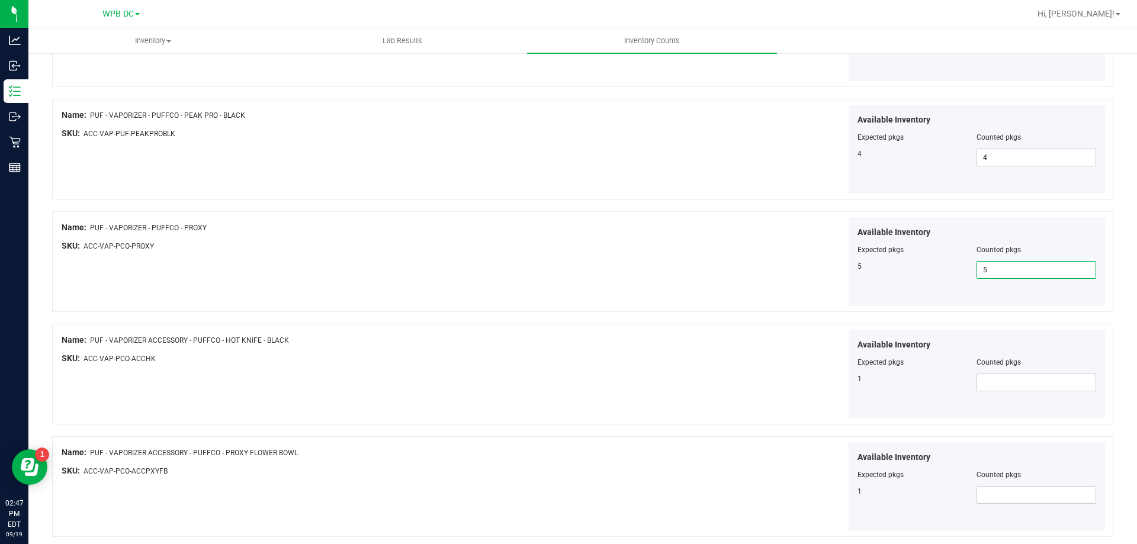
scroll to position [770, 0]
click at [947, 385] on span at bounding box center [1036, 381] width 120 height 18
type input "1"
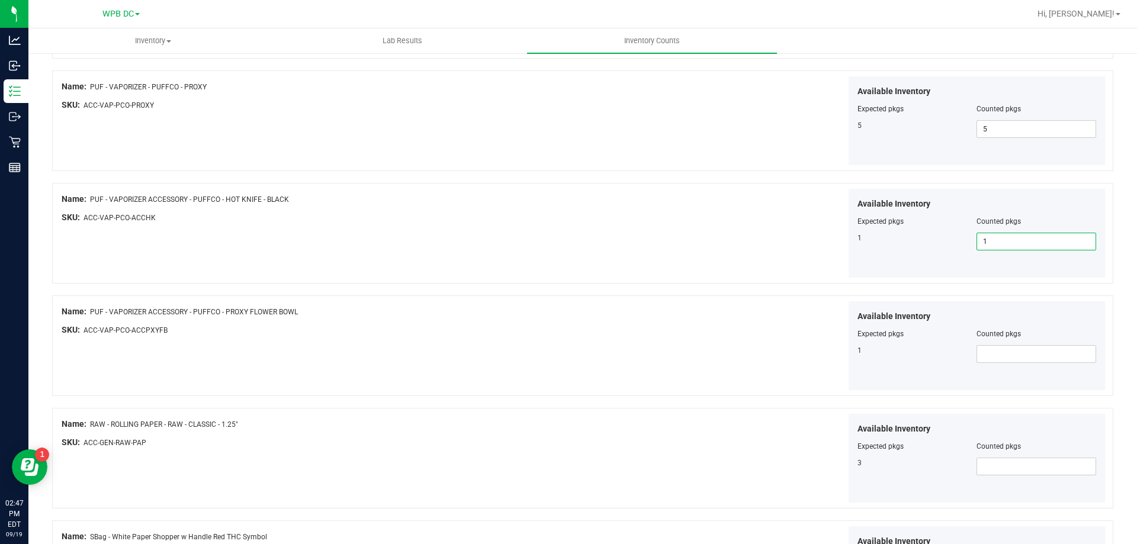
scroll to position [947, 0]
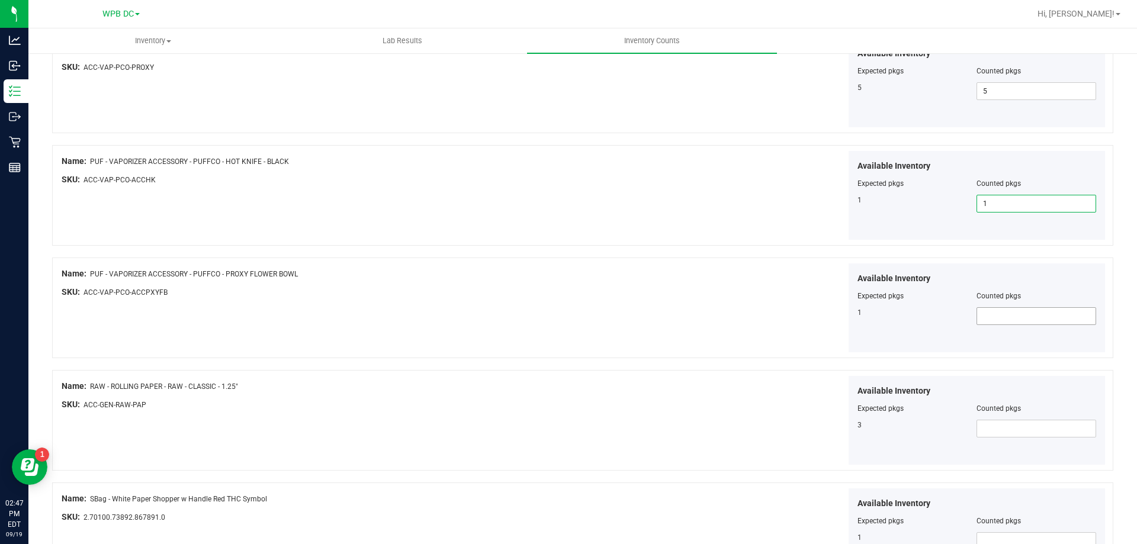
click at [947, 319] on span at bounding box center [1036, 316] width 120 height 18
type input "1"
click at [947, 429] on span at bounding box center [1036, 429] width 120 height 18
type input "3"
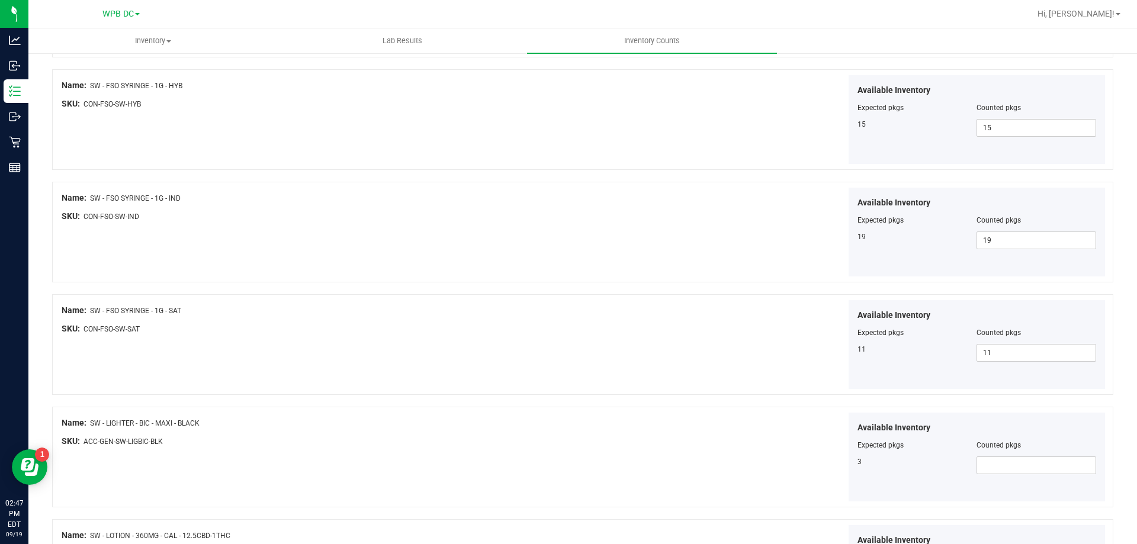
scroll to position [1776, 0]
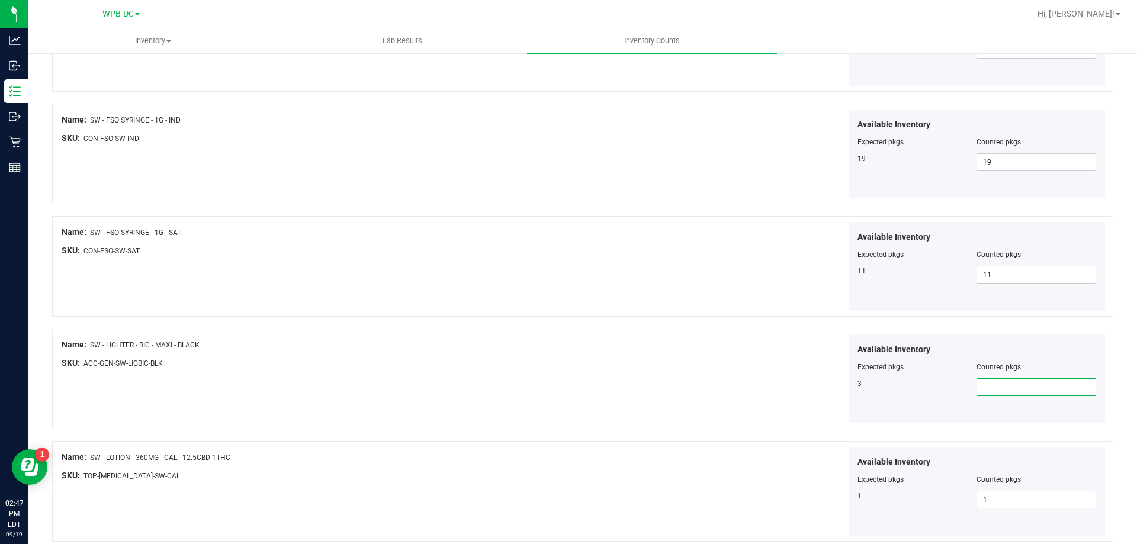
click at [947, 388] on span at bounding box center [1036, 387] width 120 height 18
type input "3"
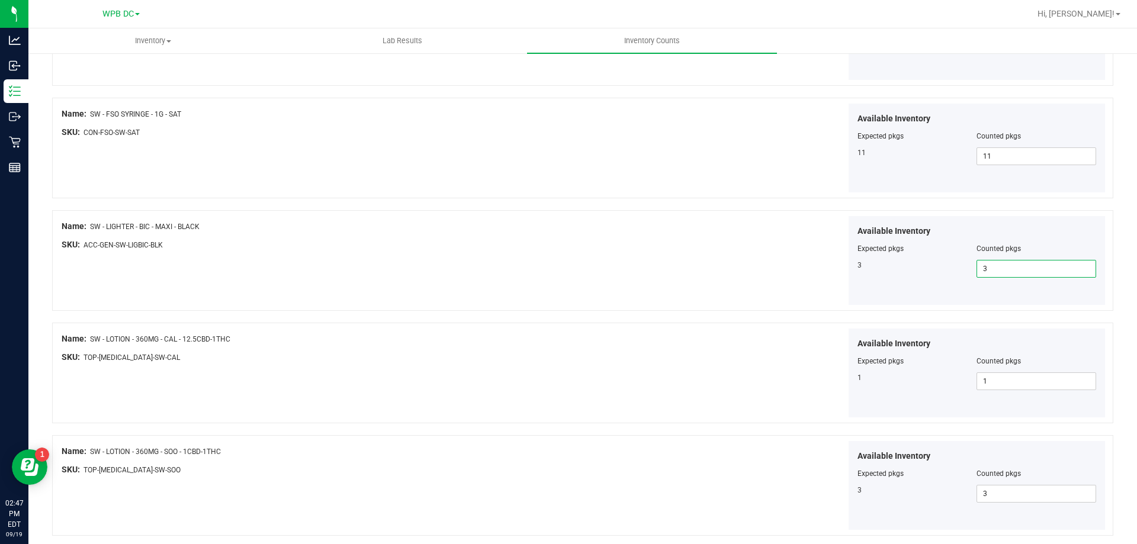
scroll to position [1939, 0]
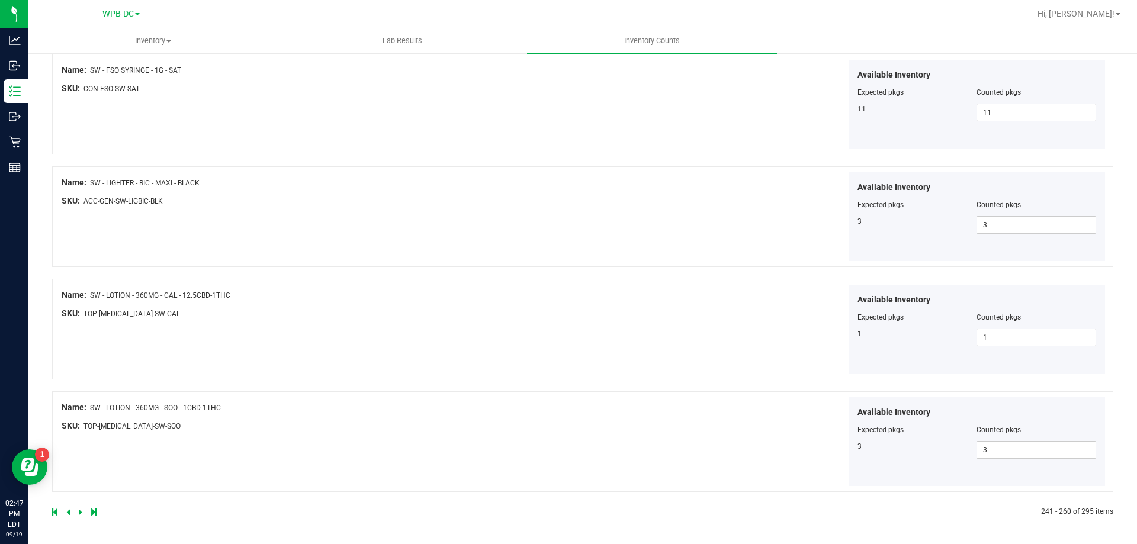
click at [79, 437] on icon at bounding box center [81, 512] width 4 height 7
click at [81, 437] on icon at bounding box center [81, 512] width 4 height 7
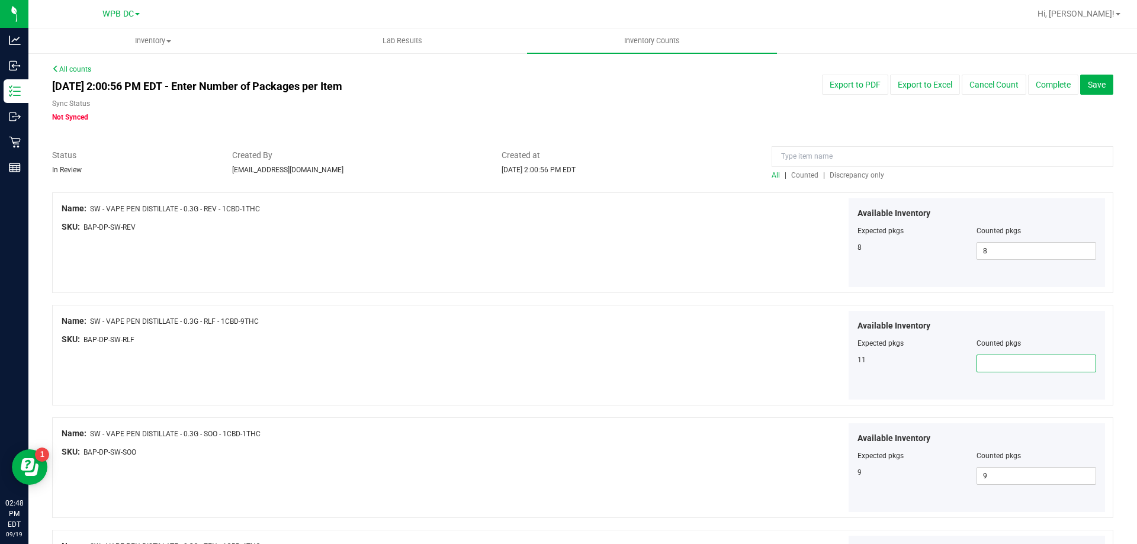
click at [947, 362] on span at bounding box center [1036, 364] width 120 height 18
type input "11"
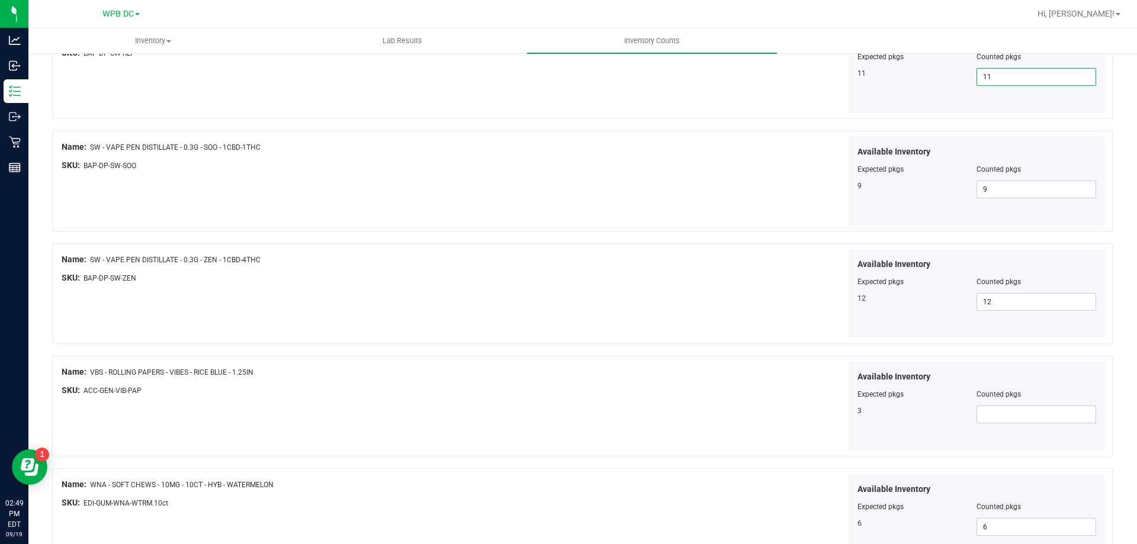
scroll to position [355, 0]
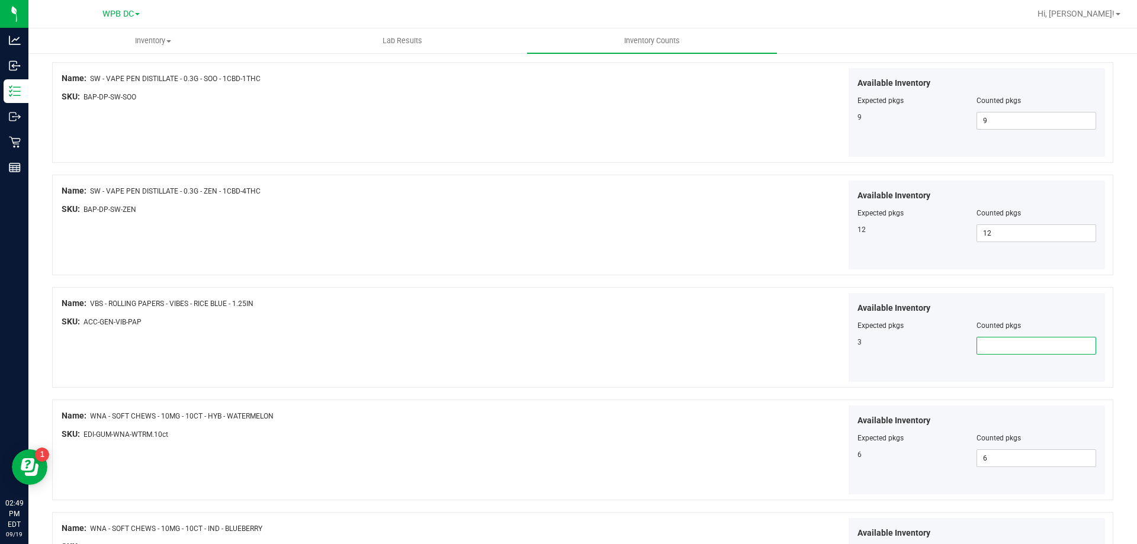
click at [947, 348] on span at bounding box center [1036, 346] width 120 height 18
type input "1"
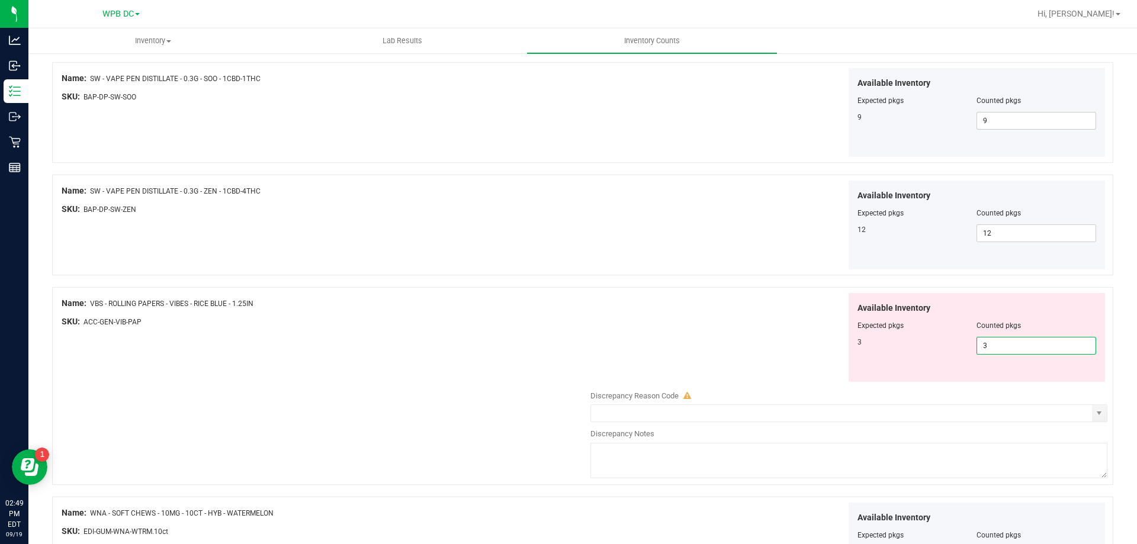
type input "3"
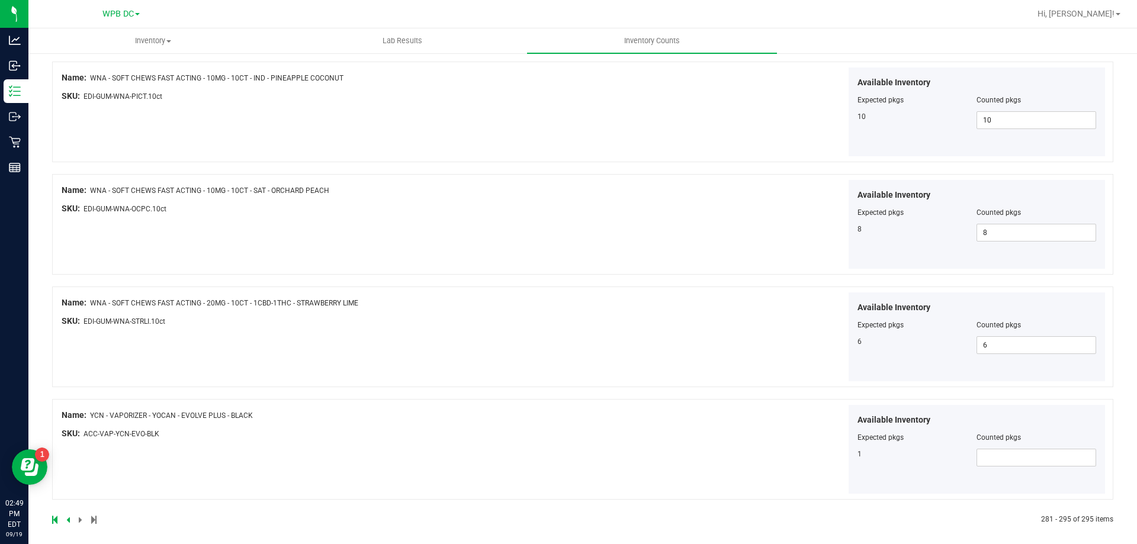
scroll to position [1376, 0]
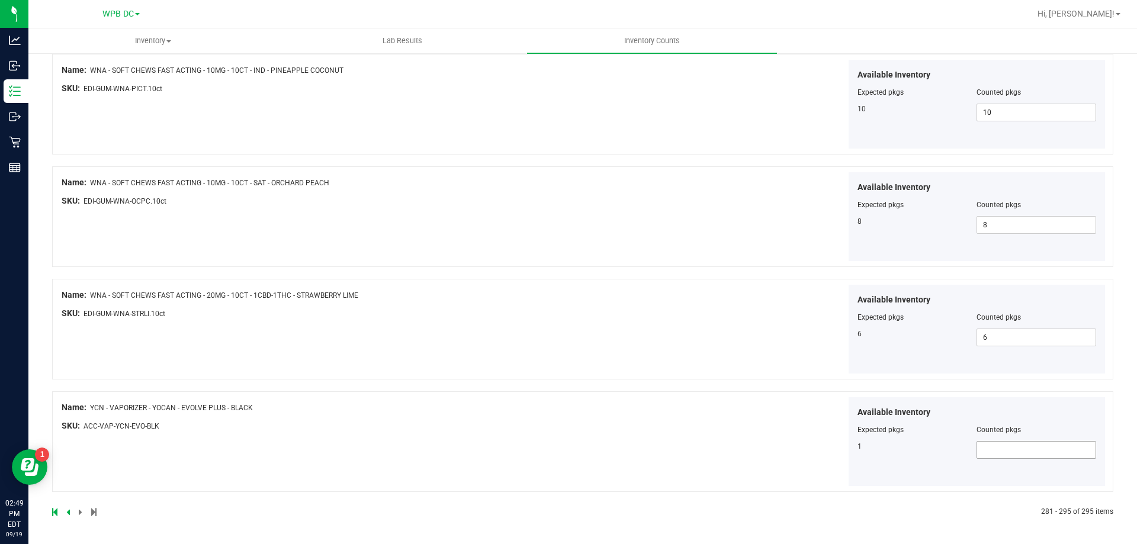
click at [947, 437] on span at bounding box center [1036, 450] width 120 height 18
type input "1"
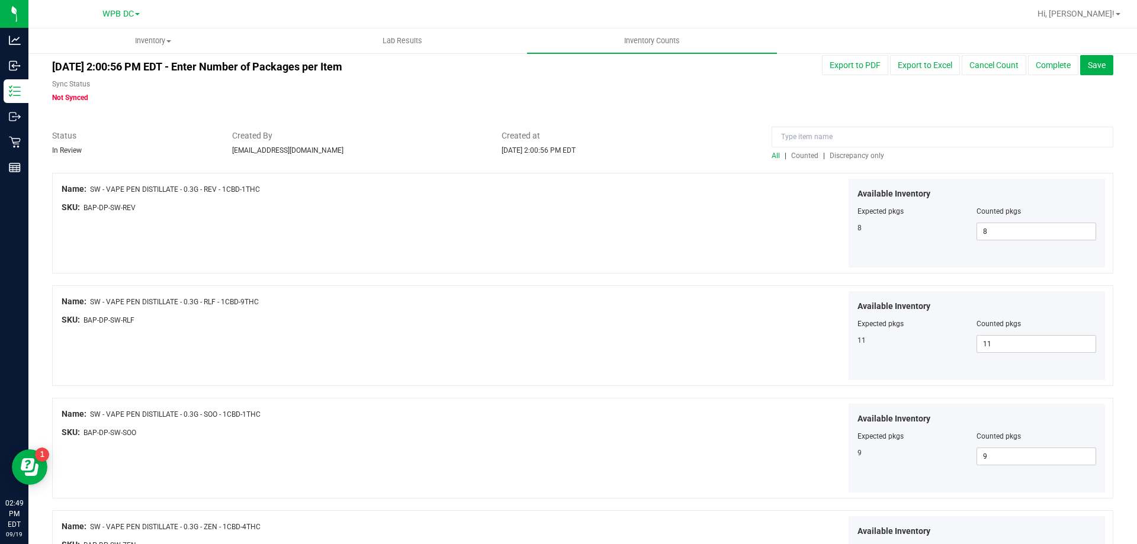
scroll to position [2, 0]
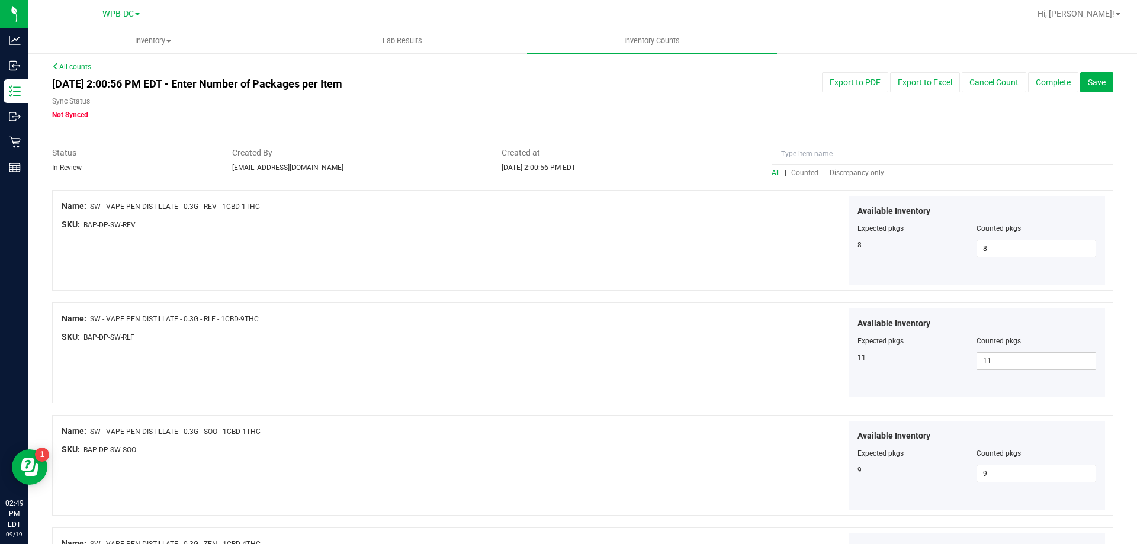
click at [678, 317] on div "Available Inventory Expected pkgs Counted pkgs 11 11 11" at bounding box center [845, 352] width 523 height 89
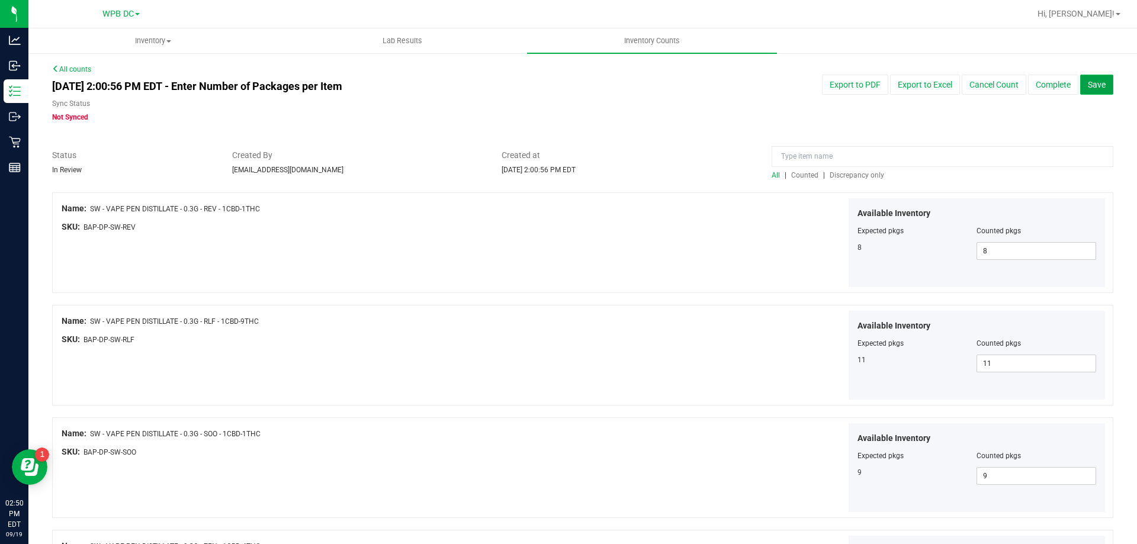
click at [947, 85] on span "Save" at bounding box center [1097, 84] width 18 height 9
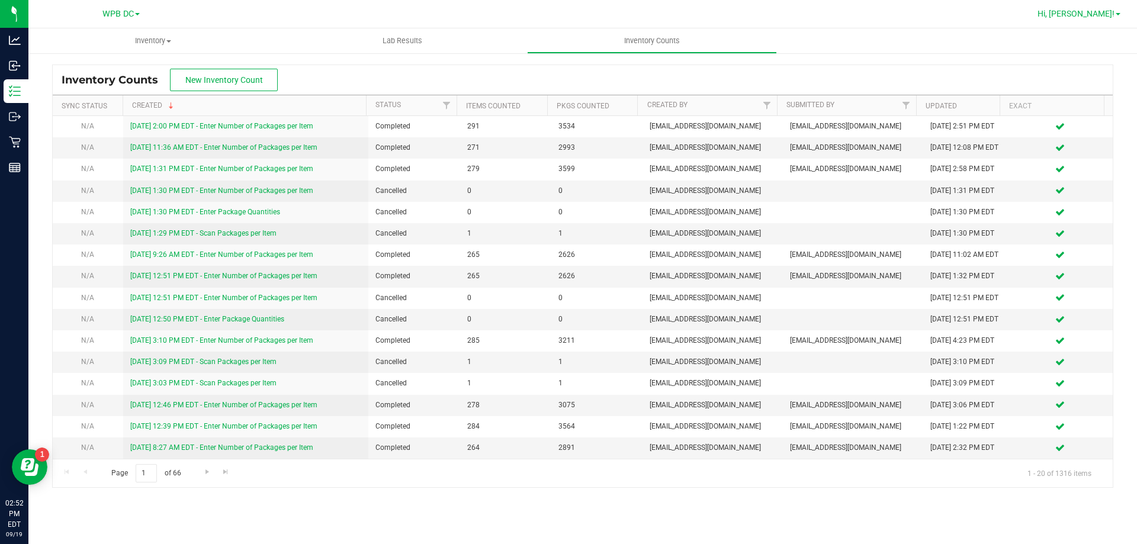
click at [1119, 14] on span at bounding box center [1117, 14] width 5 height 2
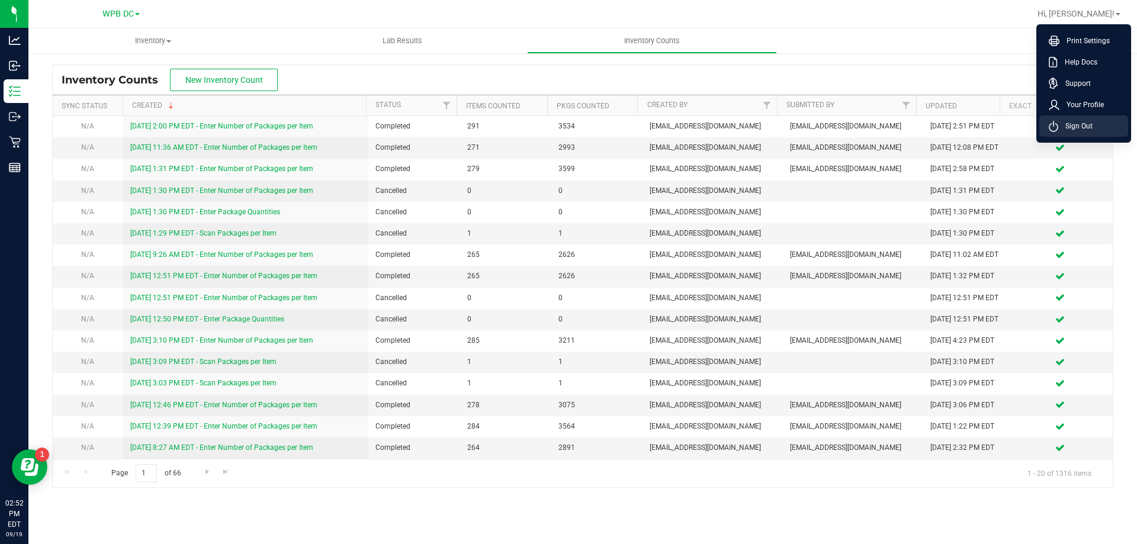
click at [1076, 124] on span "Sign Out" at bounding box center [1075, 126] width 34 height 12
